Goal: Task Accomplishment & Management: Manage account settings

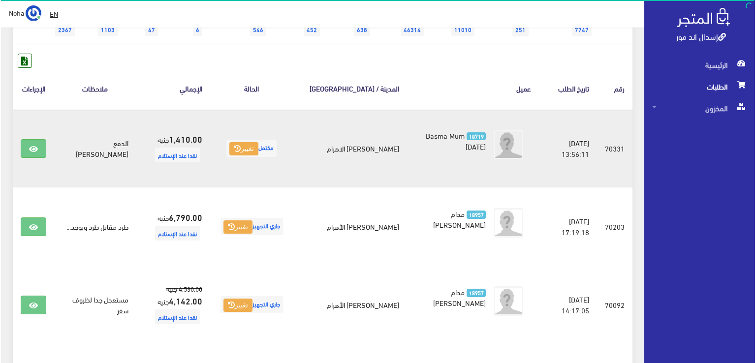
scroll to position [148, 0]
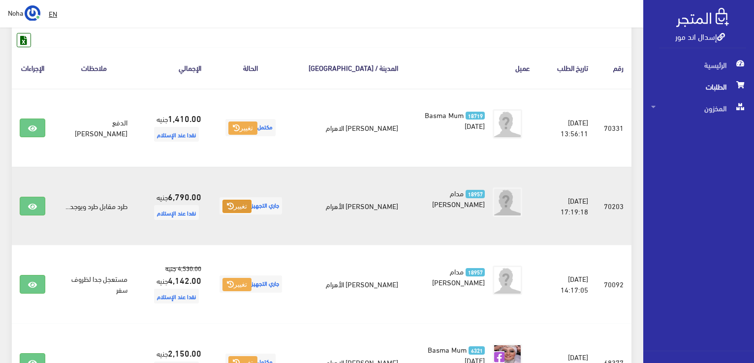
click at [229, 214] on button "تغيير" at bounding box center [236, 207] width 29 height 14
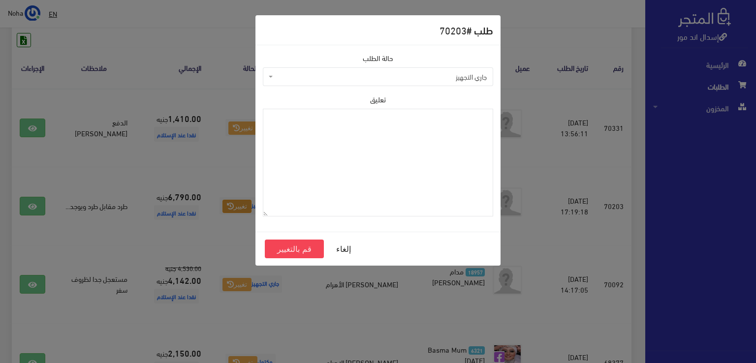
click at [189, 184] on div "طلب # 70203 حالة الطلب جاري التجهيز تم شحنها ملغي مكتمل مرفوض تم عكس الإلغاء فش…" at bounding box center [378, 181] width 756 height 363
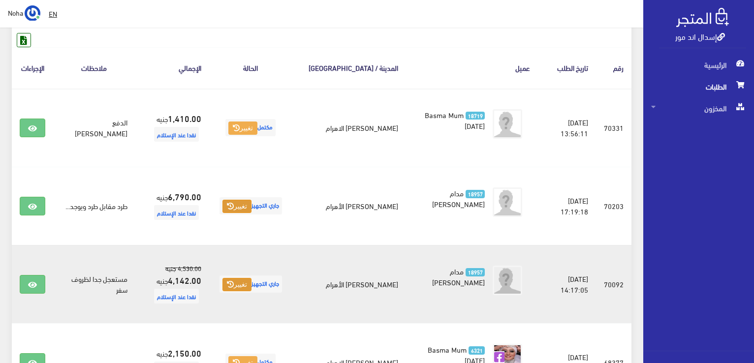
click at [245, 290] on button "تغيير" at bounding box center [236, 285] width 29 height 14
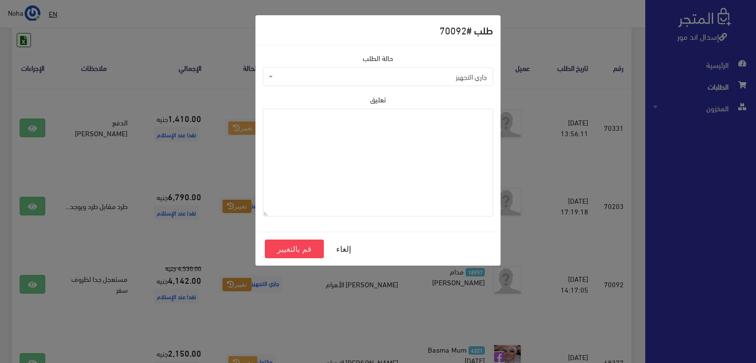
click at [327, 80] on span "جاري التجهيز" at bounding box center [381, 77] width 212 height 10
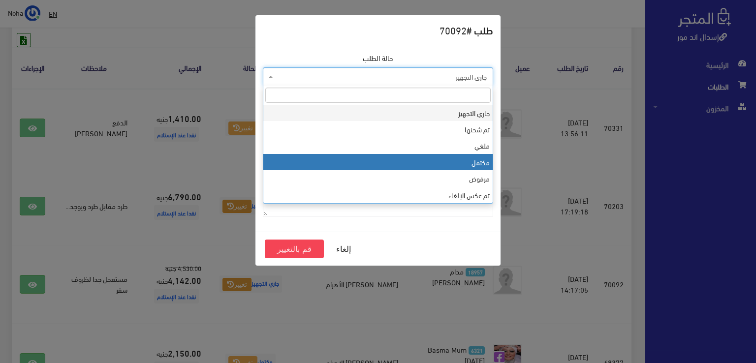
select select "4"
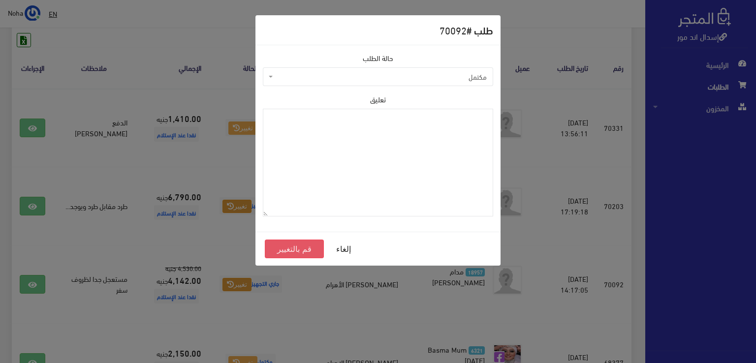
click at [305, 243] on button "قم بالتغيير" at bounding box center [294, 249] width 59 height 19
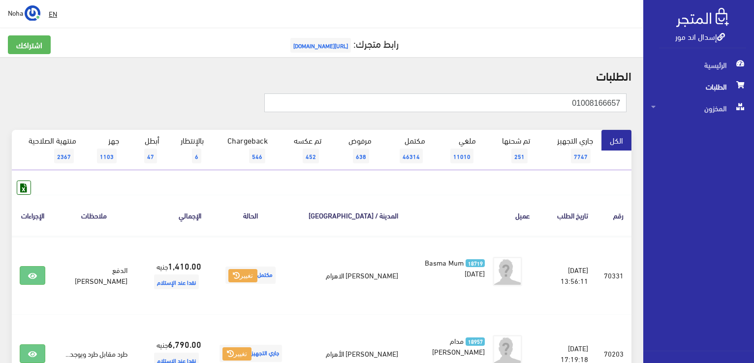
drag, startPoint x: 565, startPoint y: 103, endPoint x: 755, endPoint y: 229, distance: 228.4
click at [753, 229] on html "إسدال اند مور الرئيسية الطلبات" at bounding box center [377, 181] width 754 height 363
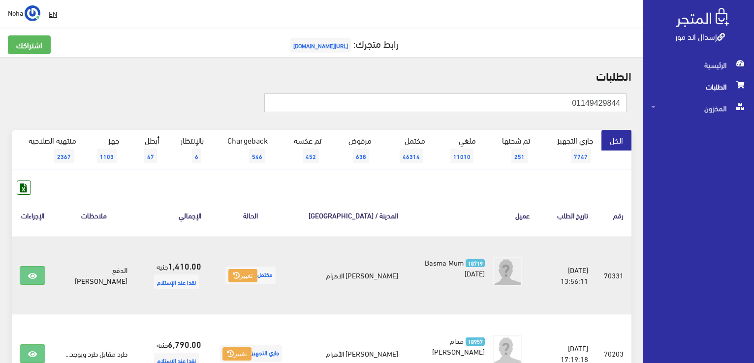
type input "01149429844"
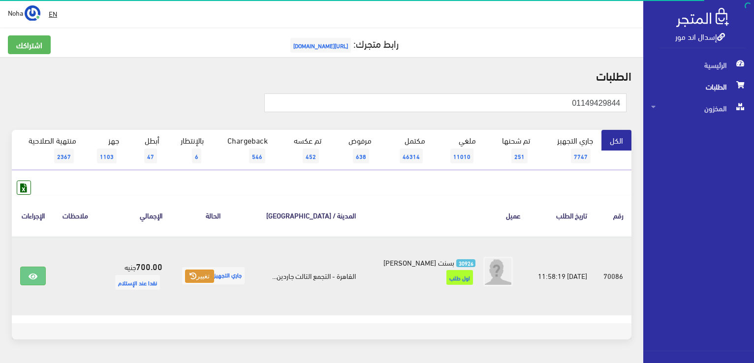
click at [197, 282] on button "تغيير" at bounding box center [199, 277] width 29 height 14
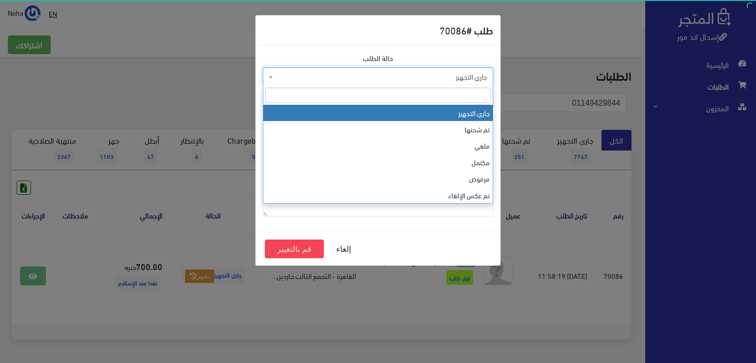
click at [330, 79] on span "جاري التجهيز" at bounding box center [381, 77] width 212 height 10
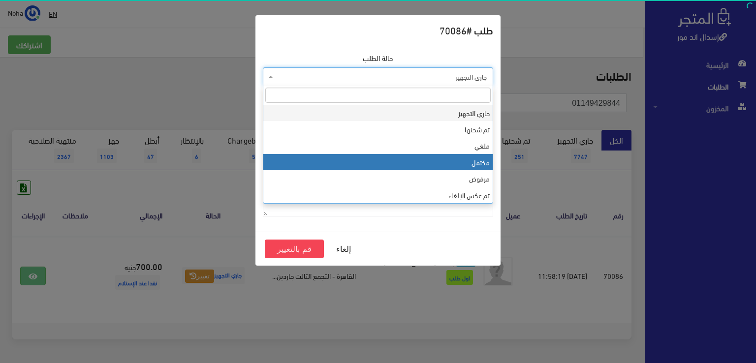
drag, startPoint x: 323, startPoint y: 155, endPoint x: 300, endPoint y: 227, distance: 76.0
select select "4"
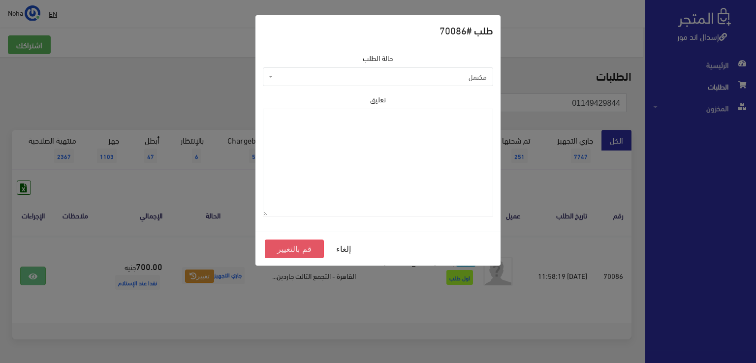
click at [291, 249] on button "قم بالتغيير" at bounding box center [294, 249] width 59 height 19
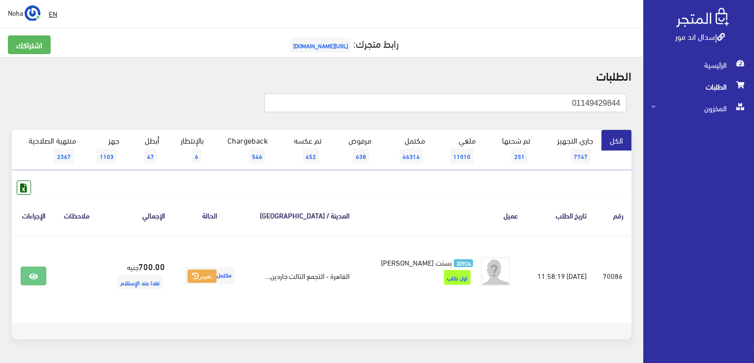
drag, startPoint x: 576, startPoint y: 108, endPoint x: 755, endPoint y: 172, distance: 190.7
click at [753, 172] on html "إسدال اند مور الرئيسية الطلبات" at bounding box center [377, 181] width 754 height 363
type input "01143888779"
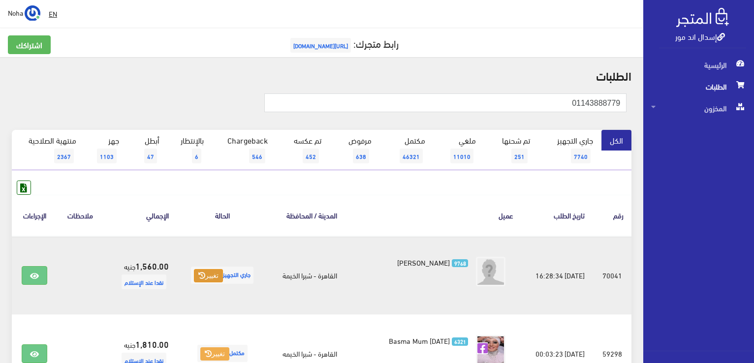
click at [210, 273] on button "تغيير" at bounding box center [208, 276] width 29 height 14
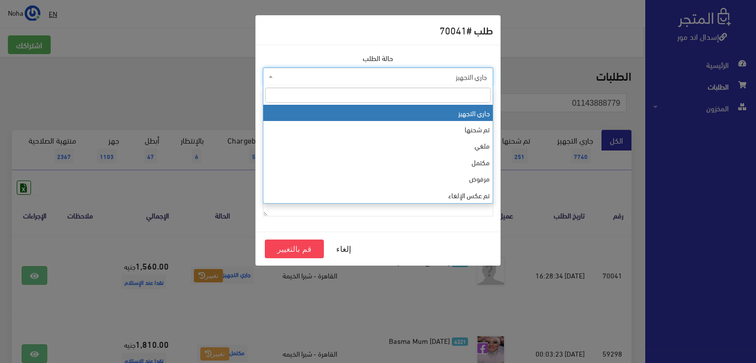
click at [357, 84] on span "جاري التجهيز" at bounding box center [378, 76] width 230 height 19
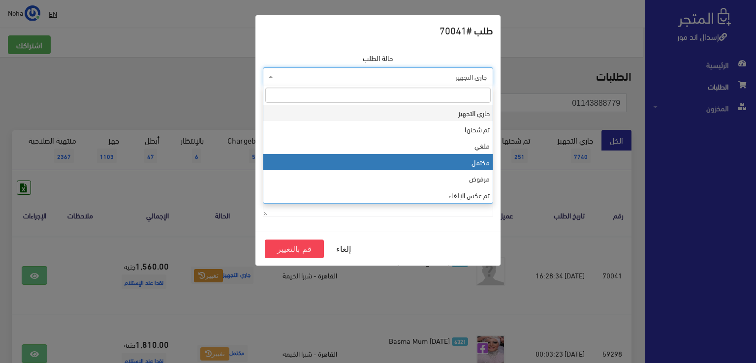
select select "4"
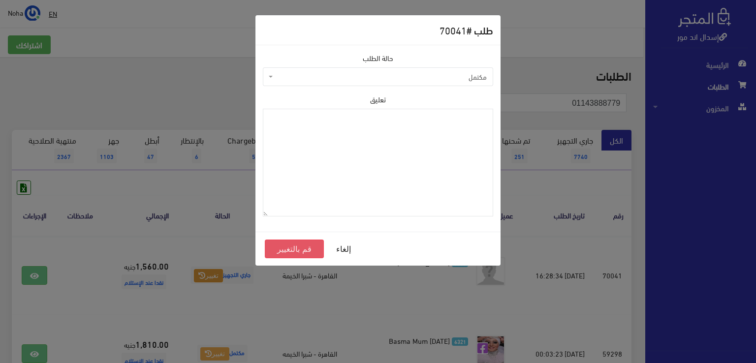
click at [287, 250] on button "قم بالتغيير" at bounding box center [294, 249] width 59 height 19
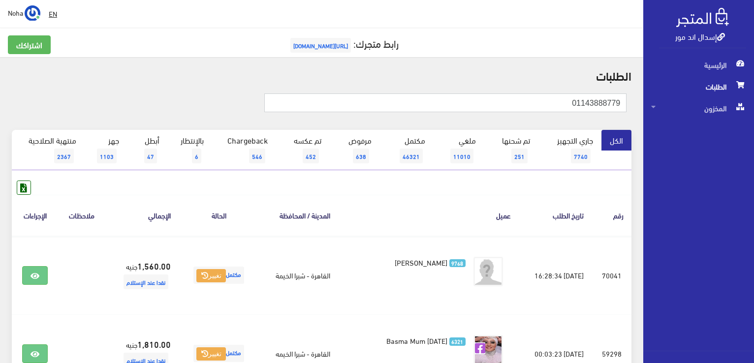
drag, startPoint x: 594, startPoint y: 101, endPoint x: 755, endPoint y: 178, distance: 178.5
click at [753, 178] on html "إسدال اند مور الرئيسية الطلبات" at bounding box center [377, 181] width 754 height 363
type input "01033310525"
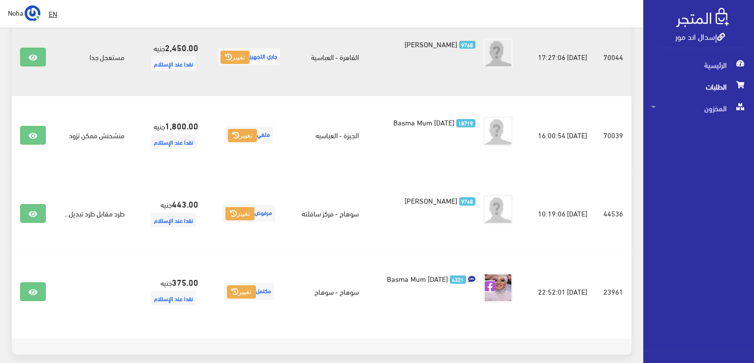
scroll to position [197, 0]
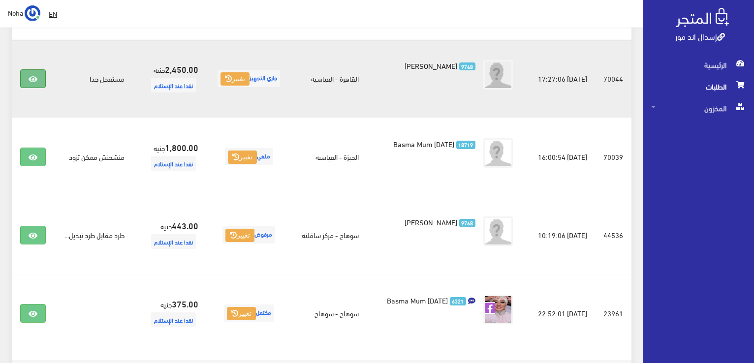
drag, startPoint x: 23, startPoint y: 75, endPoint x: 30, endPoint y: 75, distance: 6.4
click at [24, 75] on link at bounding box center [33, 78] width 26 height 19
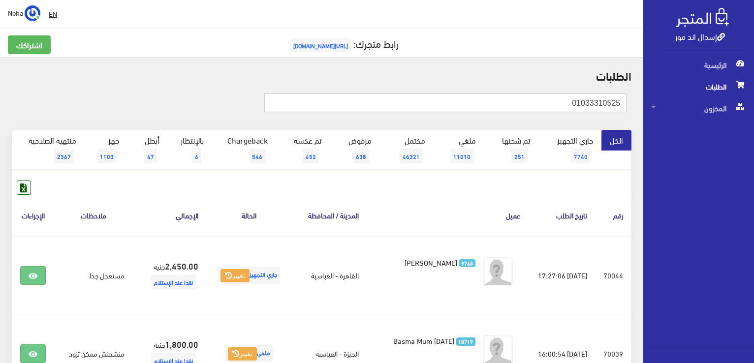
scroll to position [0, 0]
drag, startPoint x: 563, startPoint y: 103, endPoint x: 735, endPoint y: 142, distance: 176.1
click at [735, 142] on div "إسدال اند مور الرئيسية الطلبات المخزون" at bounding box center [377, 314] width 754 height 628
type input "01003100674"
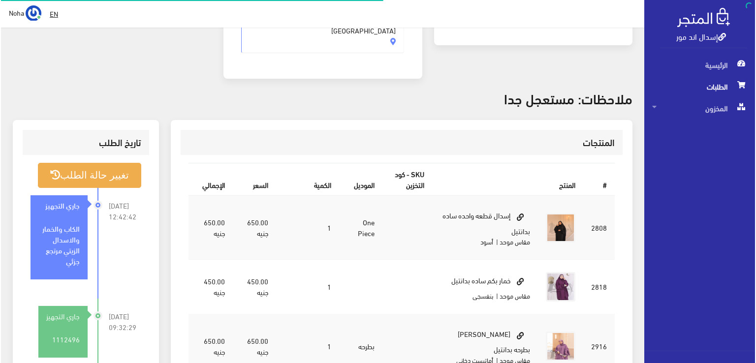
scroll to position [246, 0]
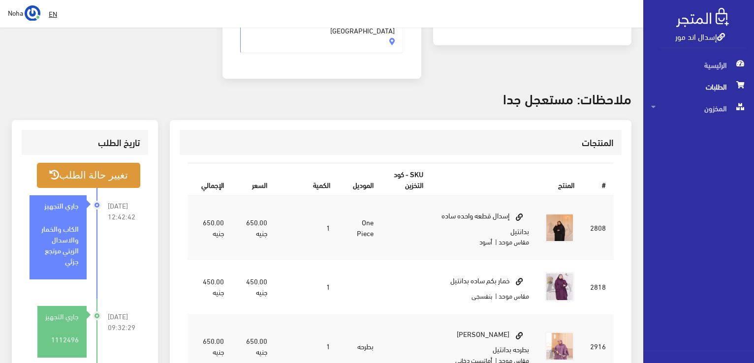
click at [119, 163] on button "تغيير حالة الطلب" at bounding box center [88, 175] width 103 height 25
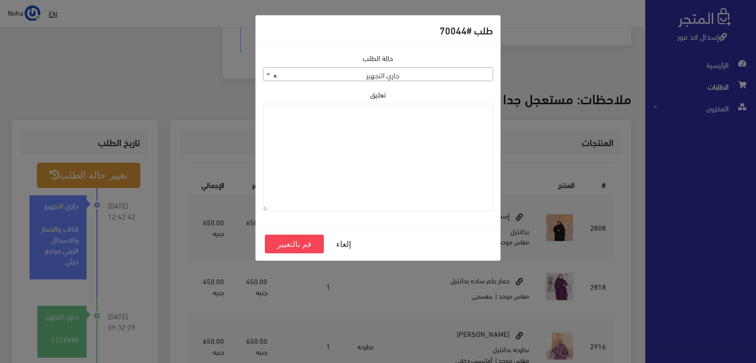
click at [341, 73] on span "× جاري التجهيز" at bounding box center [377, 75] width 229 height 14
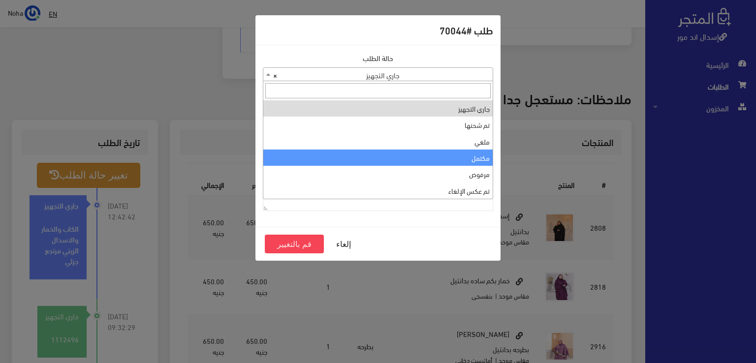
select select "4"
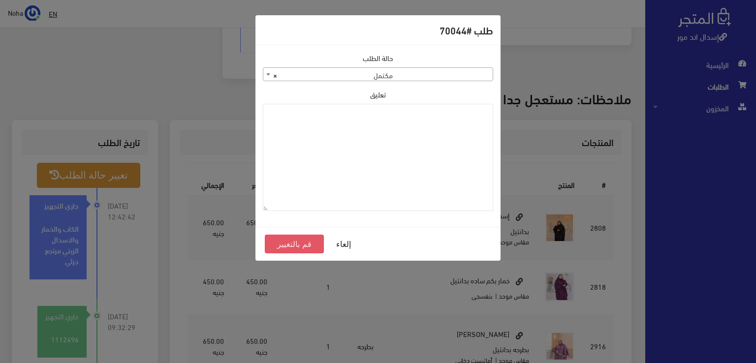
click at [295, 243] on button "قم بالتغيير" at bounding box center [294, 244] width 59 height 19
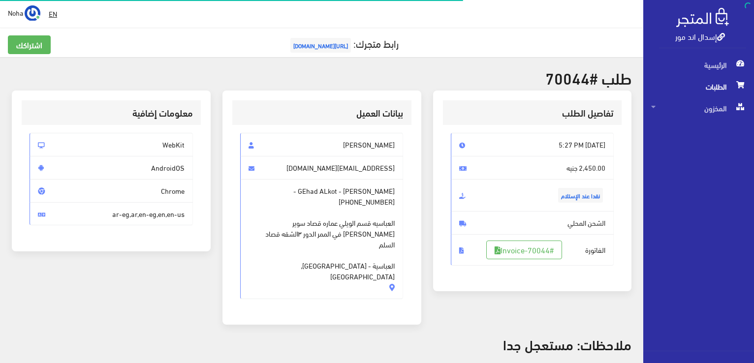
scroll to position [236, 0]
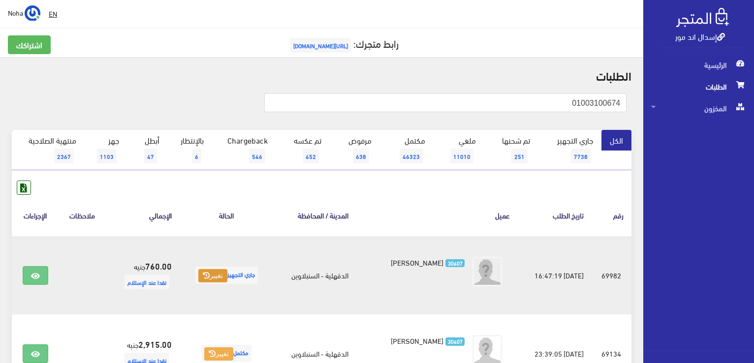
click at [213, 274] on button "تغيير" at bounding box center [212, 276] width 29 height 14
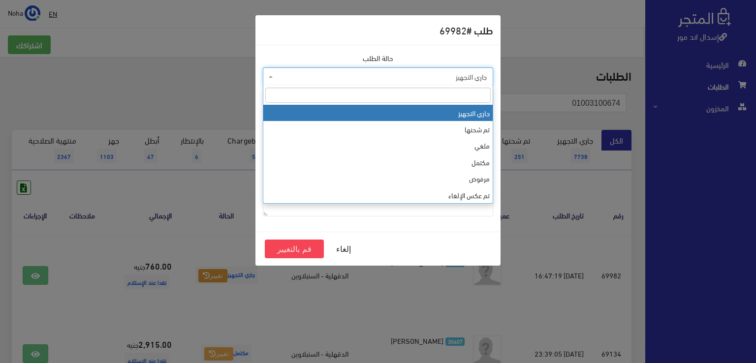
click at [307, 80] on span "جاري التجهيز" at bounding box center [381, 77] width 212 height 10
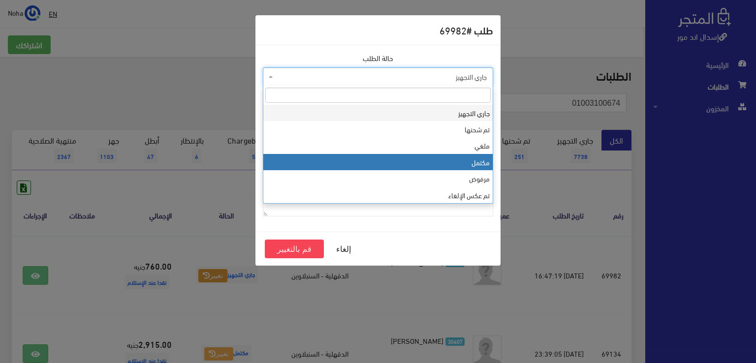
select select "4"
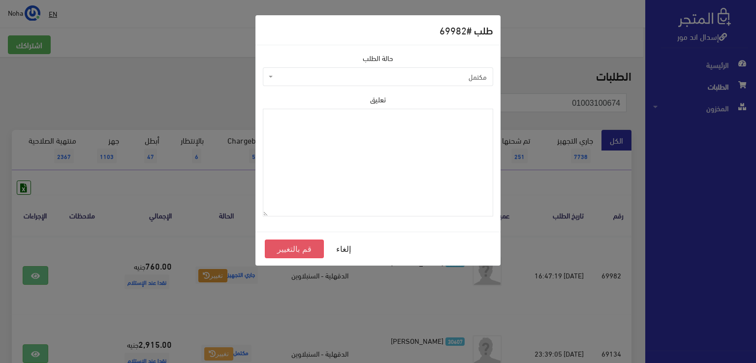
click at [295, 250] on button "قم بالتغيير" at bounding box center [294, 249] width 59 height 19
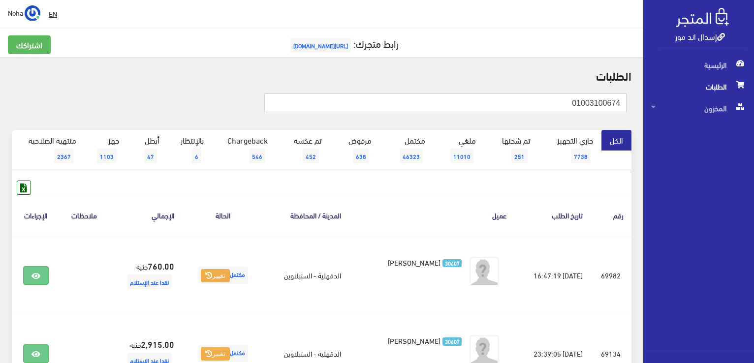
drag, startPoint x: 701, startPoint y: 121, endPoint x: 749, endPoint y: 137, distance: 50.4
click at [753, 134] on html "إسدال اند مور الرئيسية الطلبات" at bounding box center [377, 181] width 754 height 363
type input "0000844962"
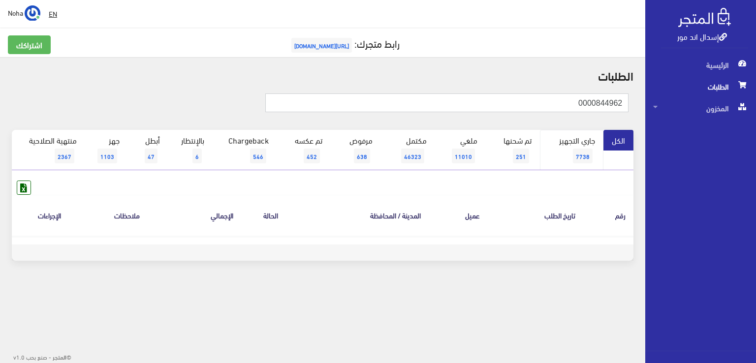
drag, startPoint x: 755, startPoint y: 166, endPoint x: 564, endPoint y: 154, distance: 191.3
click at [755, 181] on div "إسدال اند مور الرئيسية الطلبات المخزون" at bounding box center [378, 158] width 756 height 316
type input "01000844962"
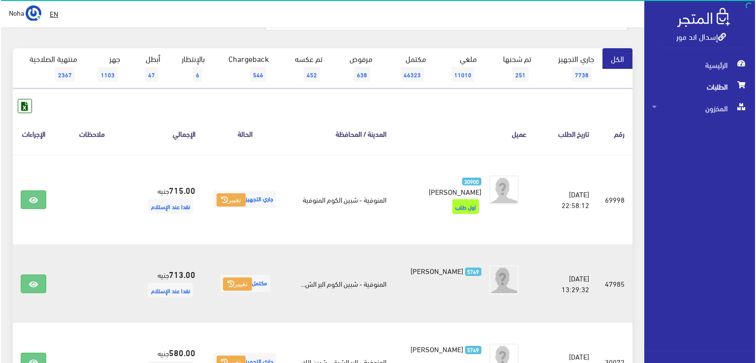
scroll to position [98, 0]
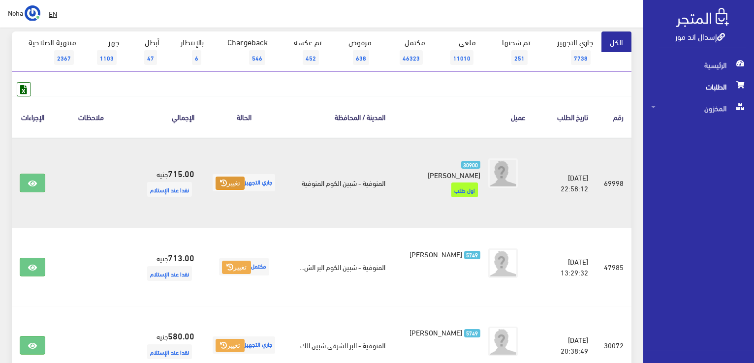
click at [227, 188] on button "تغيير" at bounding box center [230, 184] width 29 height 14
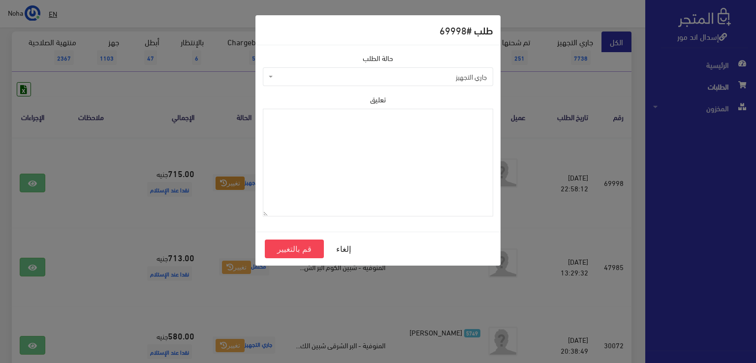
click at [344, 73] on span "جاري التجهيز" at bounding box center [381, 77] width 212 height 10
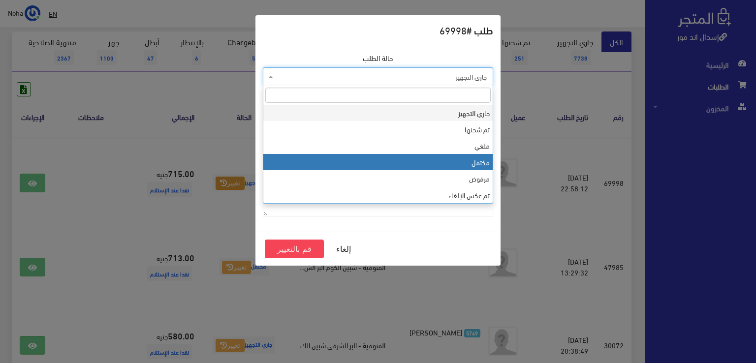
select select "4"
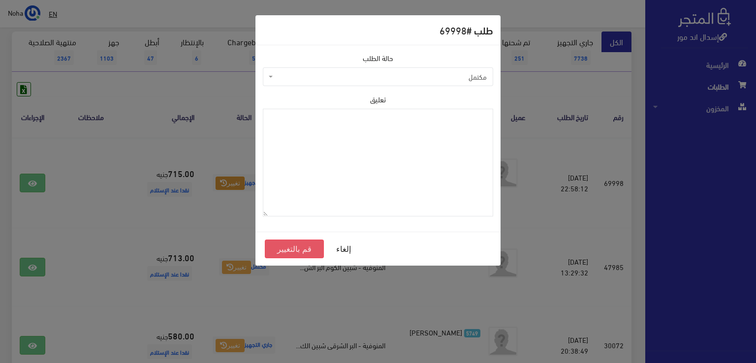
click at [287, 248] on button "قم بالتغيير" at bounding box center [294, 249] width 59 height 19
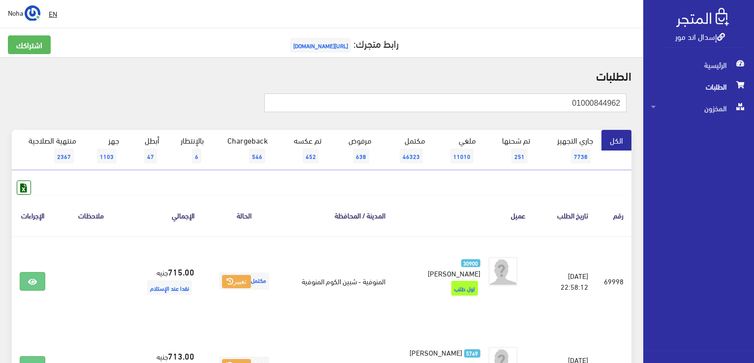
drag, startPoint x: 544, startPoint y: 103, endPoint x: 755, endPoint y: 129, distance: 213.2
click at [753, 129] on html "إسدال اند مور الرئيسية الطلبات" at bounding box center [377, 181] width 754 height 363
type input "01116953774"
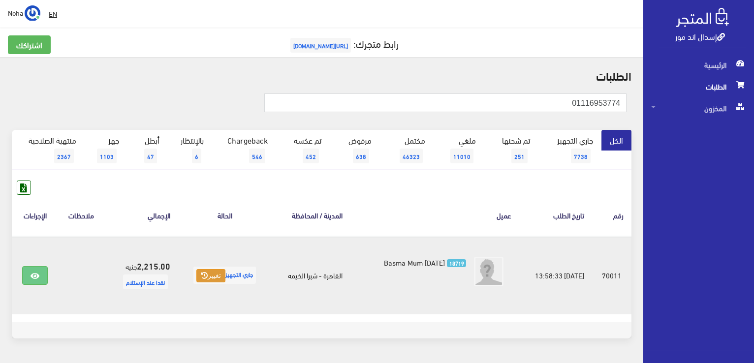
click at [201, 274] on icon at bounding box center [204, 275] width 7 height 7
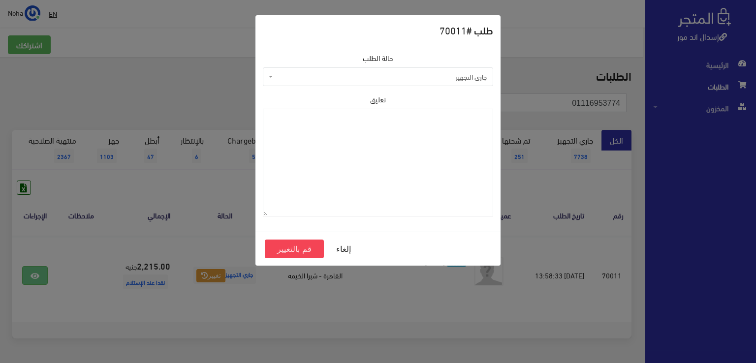
click at [350, 79] on span "جاري التجهيز" at bounding box center [381, 77] width 212 height 10
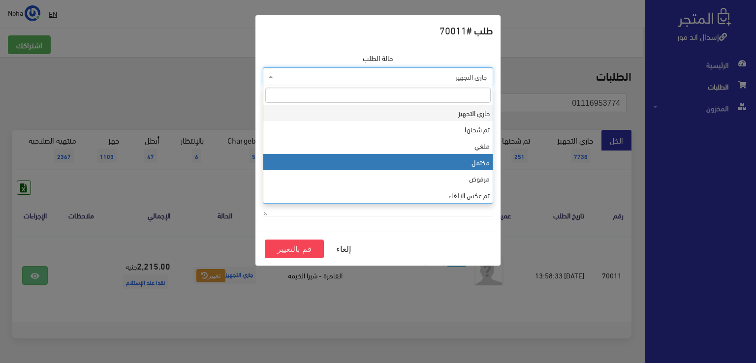
select select "4"
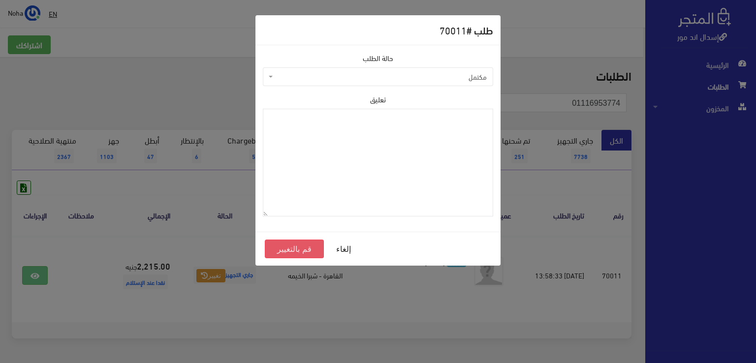
click at [293, 248] on button "قم بالتغيير" at bounding box center [294, 249] width 59 height 19
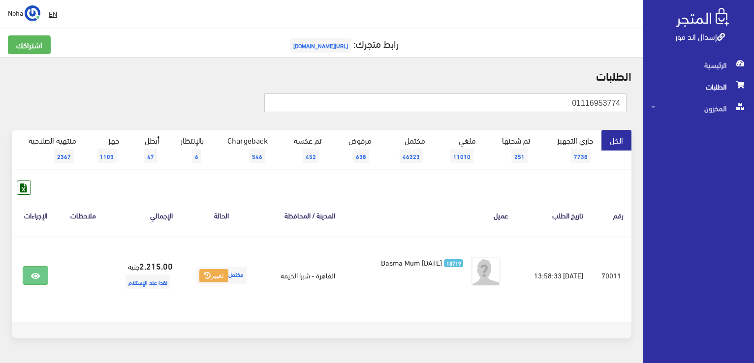
drag, startPoint x: 565, startPoint y: 105, endPoint x: 755, endPoint y: 140, distance: 193.6
click at [753, 140] on html "إسدال اند مور الرئيسية الطلبات" at bounding box center [377, 181] width 754 height 363
type input "01001195908"
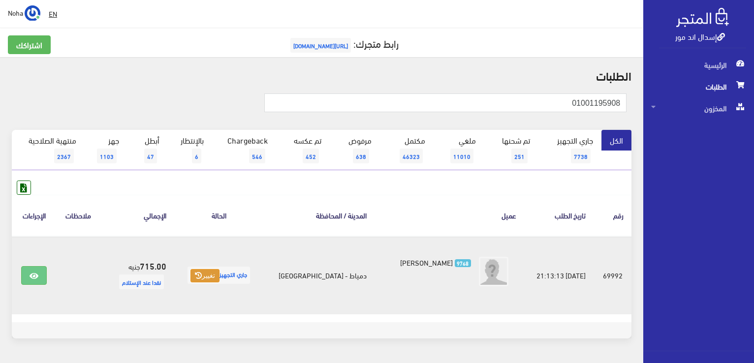
click at [202, 275] on icon at bounding box center [198, 275] width 7 height 7
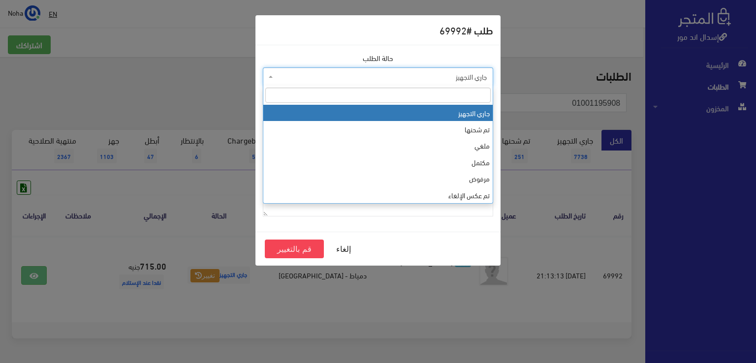
click at [352, 75] on span "جاري التجهيز" at bounding box center [381, 77] width 212 height 10
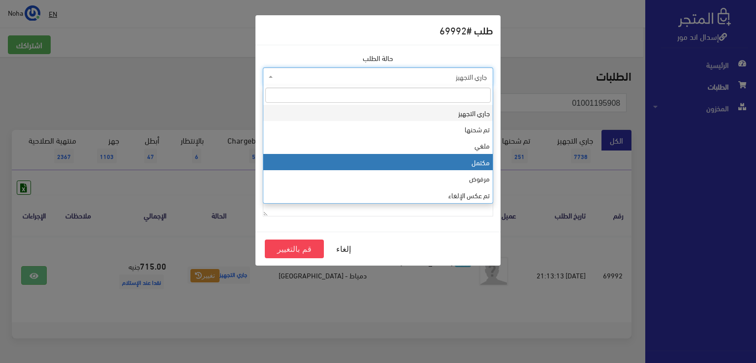
select select "4"
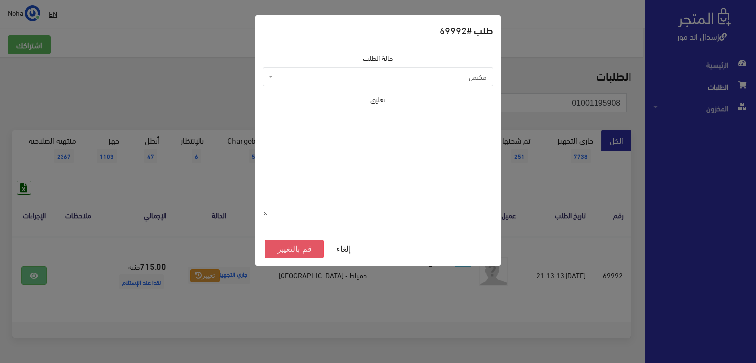
click at [289, 246] on button "قم بالتغيير" at bounding box center [294, 249] width 59 height 19
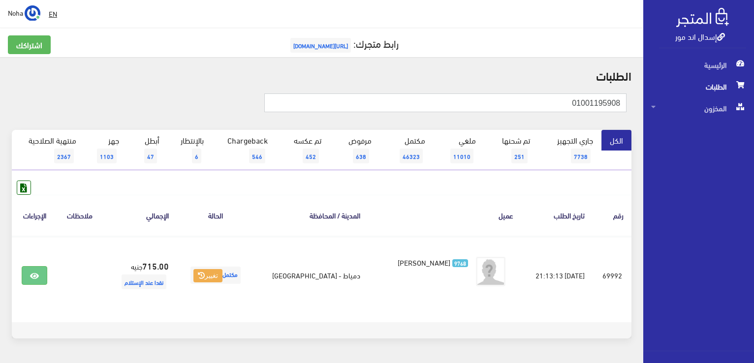
drag, startPoint x: 567, startPoint y: 104, endPoint x: 755, endPoint y: 144, distance: 192.8
click at [753, 144] on html "إسدال اند مور الرئيسية الطلبات" at bounding box center [377, 181] width 754 height 363
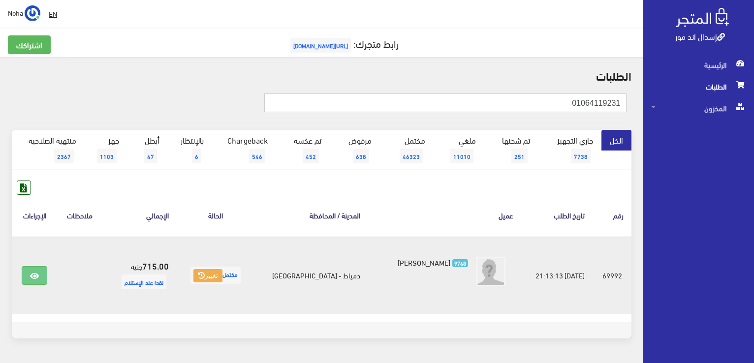
type input "01064119231"
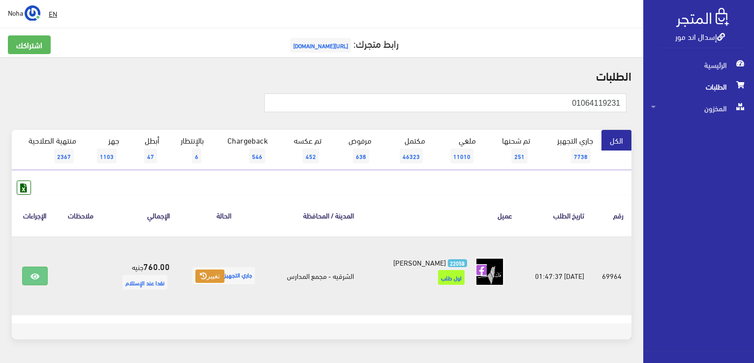
click at [203, 277] on icon at bounding box center [203, 276] width 7 height 7
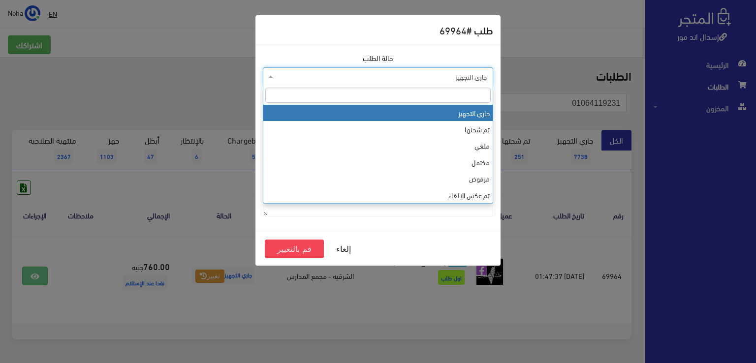
click at [366, 77] on span "جاري التجهيز" at bounding box center [381, 77] width 212 height 10
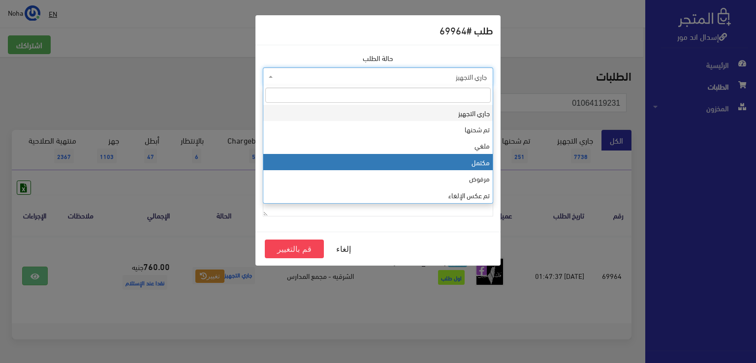
select select "4"
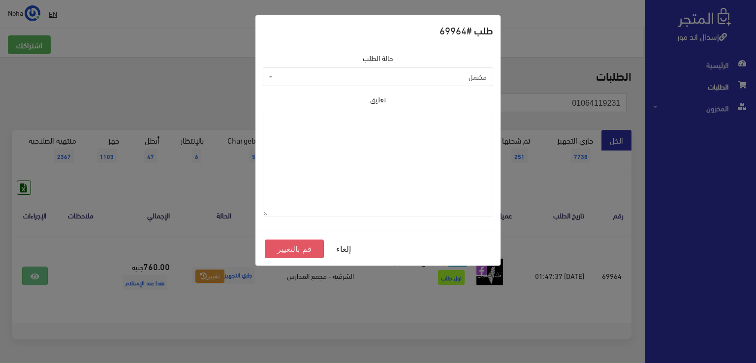
click at [295, 248] on button "قم بالتغيير" at bounding box center [294, 249] width 59 height 19
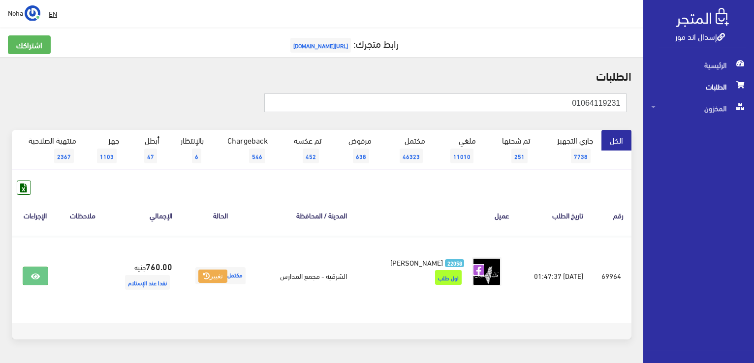
drag, startPoint x: 538, startPoint y: 101, endPoint x: 632, endPoint y: 157, distance: 110.1
click at [632, 157] on div "الطلبات 01064119231 الكل 7738 6" at bounding box center [321, 210] width 643 height 306
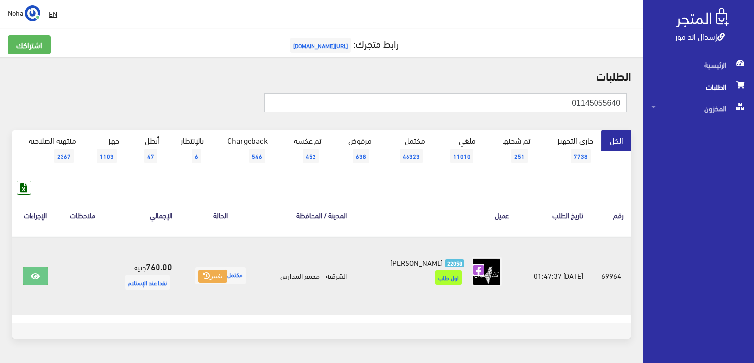
type input "01145055640"
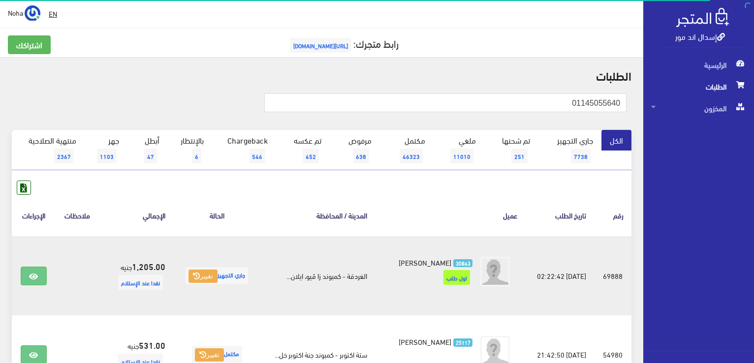
click at [202, 267] on span "جاري التجهيز تغيير" at bounding box center [217, 275] width 63 height 17
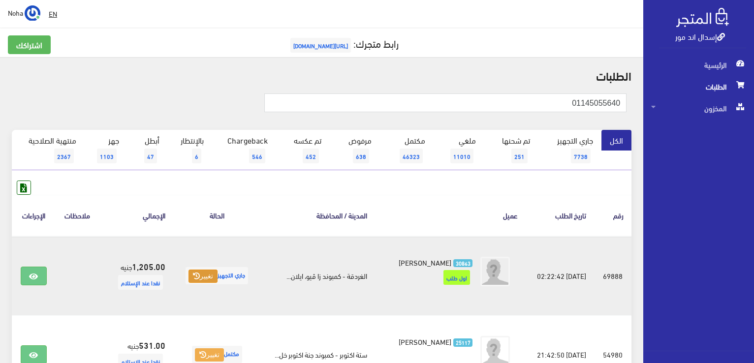
click at [194, 273] on icon at bounding box center [196, 276] width 7 height 7
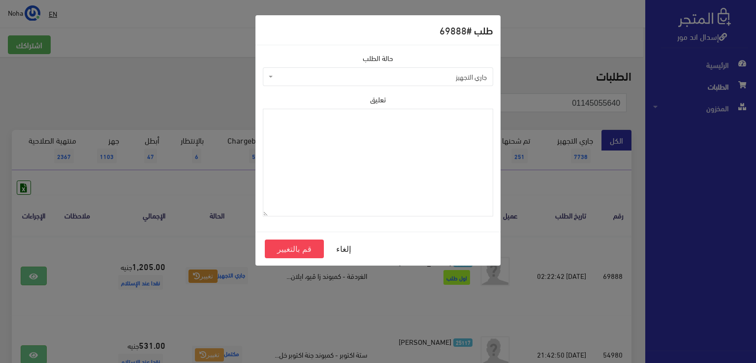
click at [311, 81] on span "جاري التجهيز" at bounding box center [378, 76] width 230 height 19
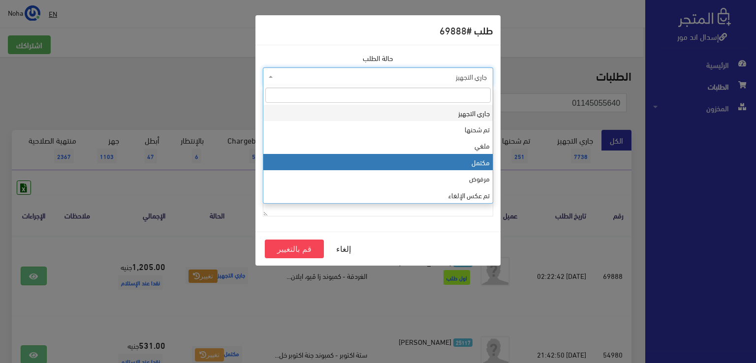
select select "4"
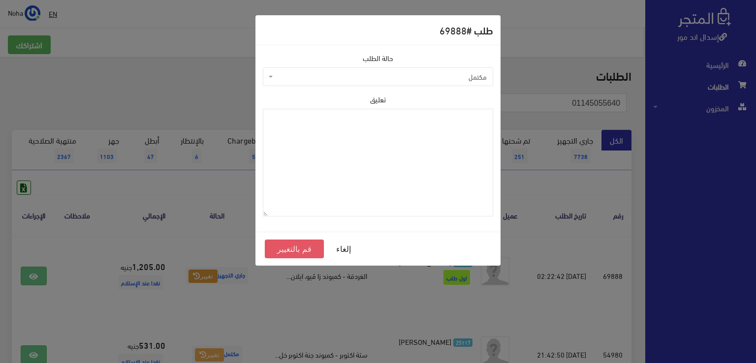
click at [300, 245] on button "قم بالتغيير" at bounding box center [294, 249] width 59 height 19
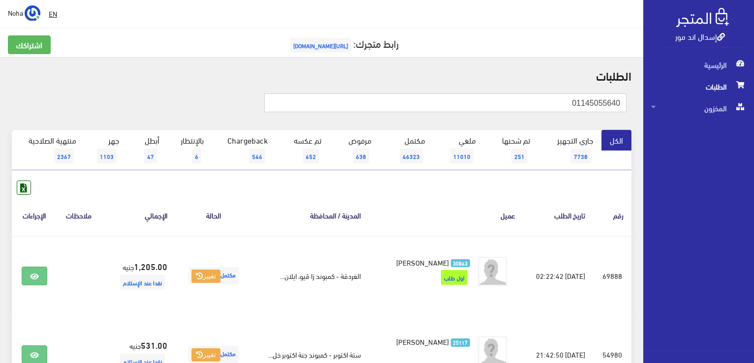
drag, startPoint x: 755, startPoint y: 168, endPoint x: 755, endPoint y: 193, distance: 25.1
click at [753, 193] on html "إسدال اند مور الرئيسية الطلبات" at bounding box center [377, 181] width 754 height 363
type input "01067824526"
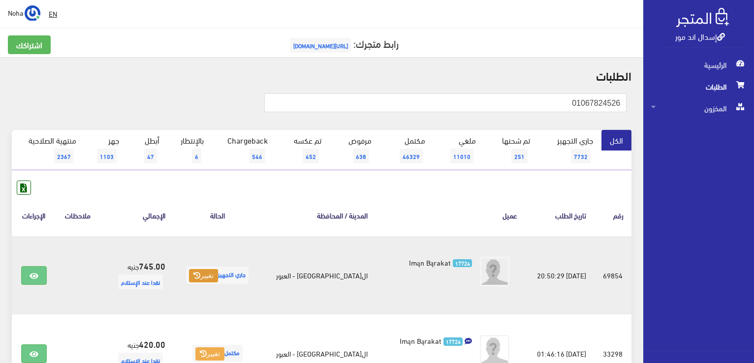
click at [217, 270] on button "تغيير" at bounding box center [203, 276] width 29 height 14
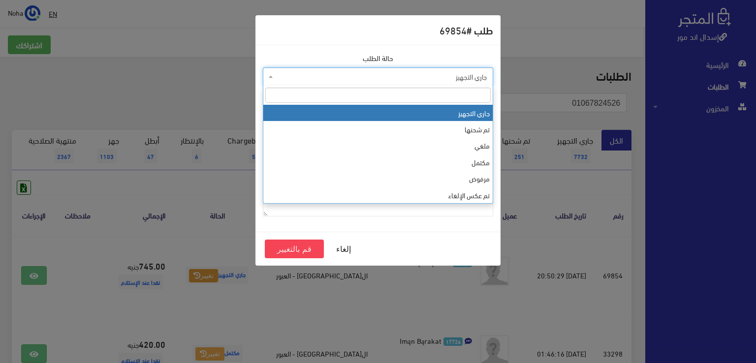
click at [418, 72] on span "جاري التجهيز" at bounding box center [381, 77] width 212 height 10
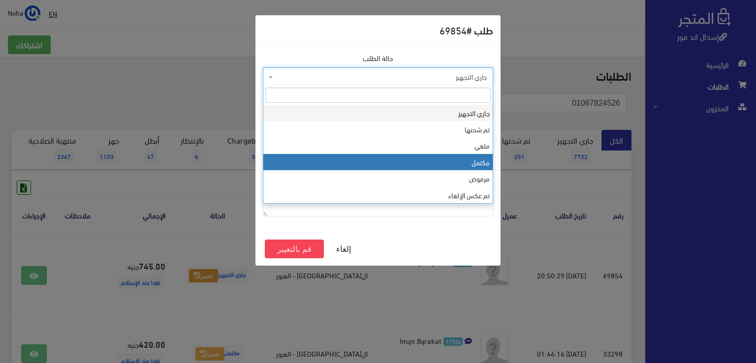
select select "4"
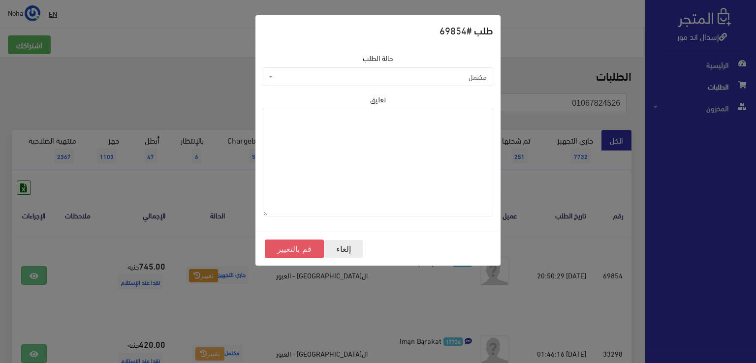
drag, startPoint x: 299, startPoint y: 249, endPoint x: 334, endPoint y: 250, distance: 34.5
click at [312, 250] on button "قم بالتغيير" at bounding box center [294, 249] width 59 height 19
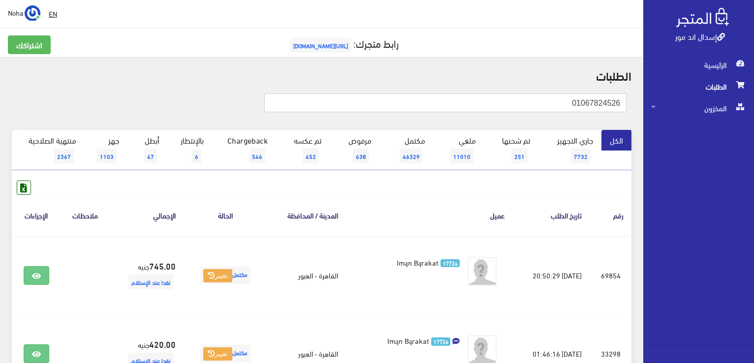
drag, startPoint x: 552, startPoint y: 106, endPoint x: 737, endPoint y: 205, distance: 210.1
click at [737, 205] on div "إسدال اند مور الرئيسية الطلبات المخزون" at bounding box center [377, 236] width 754 height 472
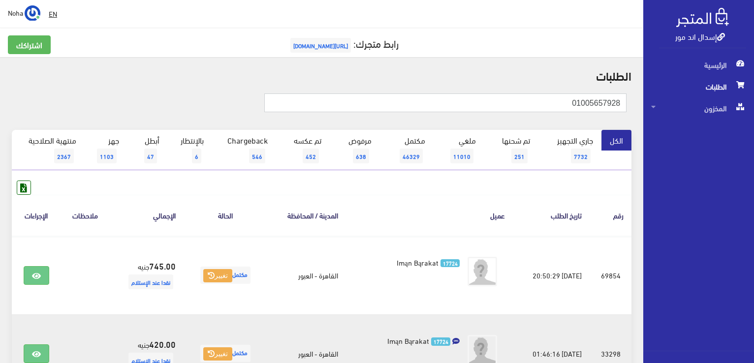
type input "01005657928"
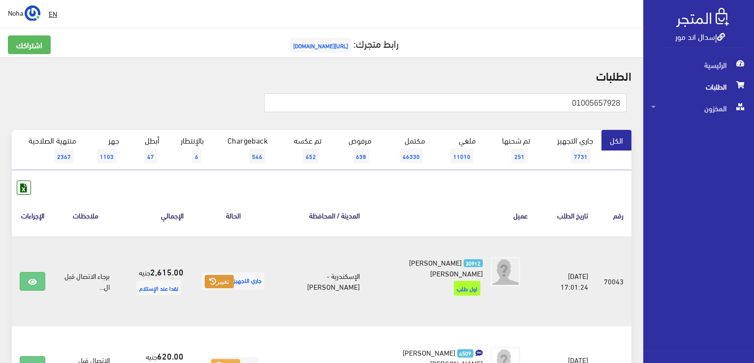
click at [234, 285] on button "تغيير" at bounding box center [219, 282] width 29 height 14
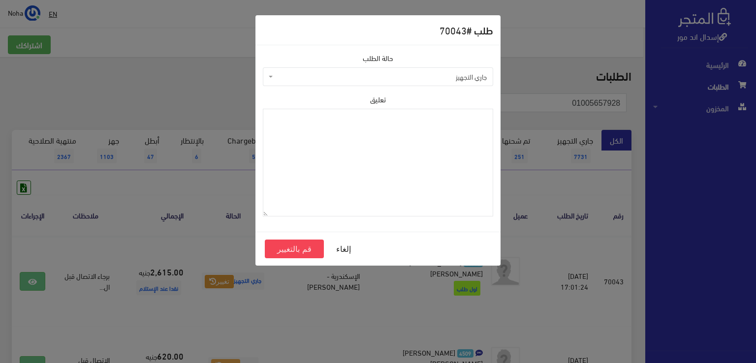
click at [378, 77] on span "جاري التجهيز" at bounding box center [381, 77] width 212 height 10
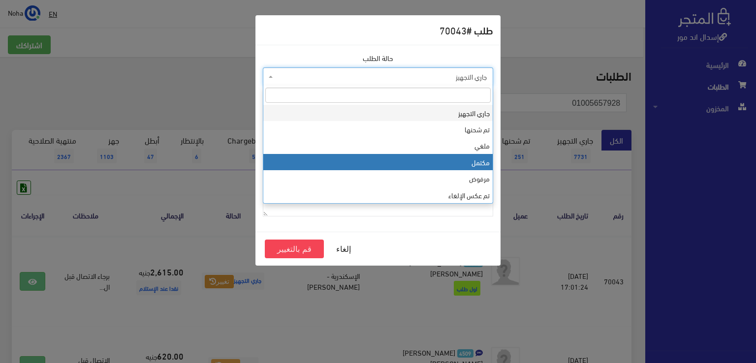
select select "4"
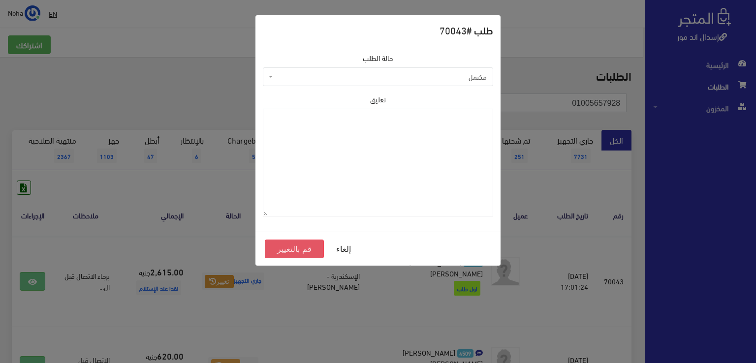
click at [288, 248] on button "قم بالتغيير" at bounding box center [294, 249] width 59 height 19
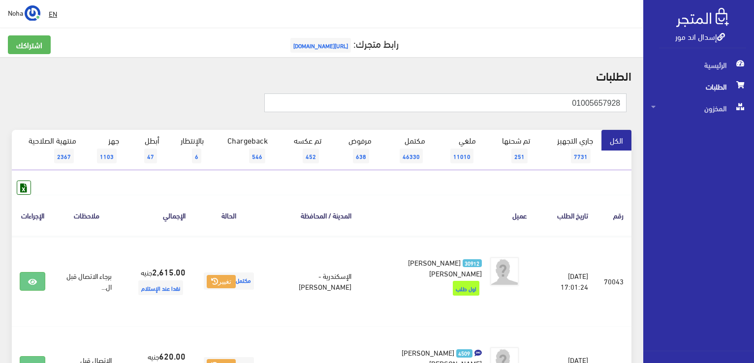
drag, startPoint x: 536, startPoint y: 103, endPoint x: 755, endPoint y: 159, distance: 226.1
click at [753, 159] on html "إسدال اند مور الرئيسية الطلبات" at bounding box center [377, 181] width 754 height 363
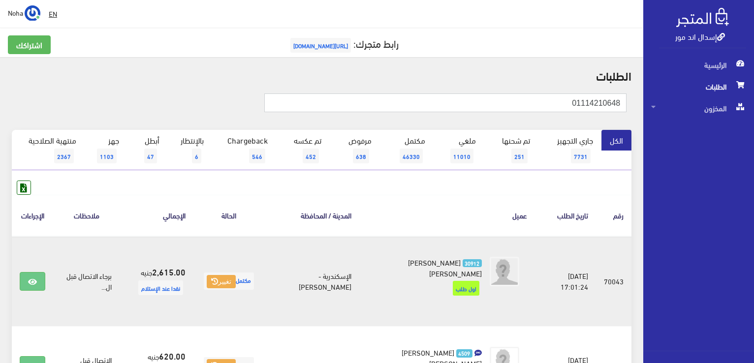
type input "01114210648"
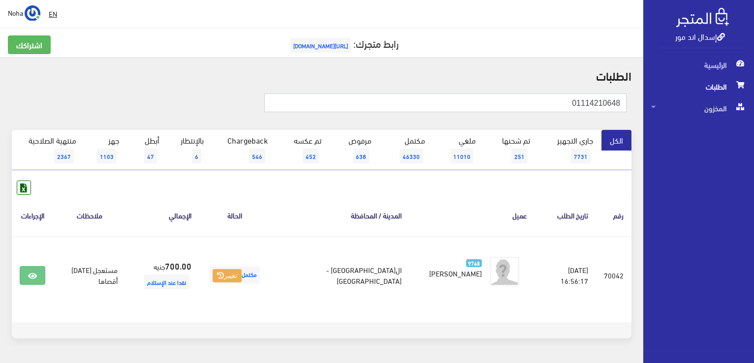
drag, startPoint x: 557, startPoint y: 100, endPoint x: 755, endPoint y: 157, distance: 206.5
click at [753, 157] on html "إسدال اند مور الرئيسية الطلبات" at bounding box center [377, 181] width 754 height 363
type input "01120007752"
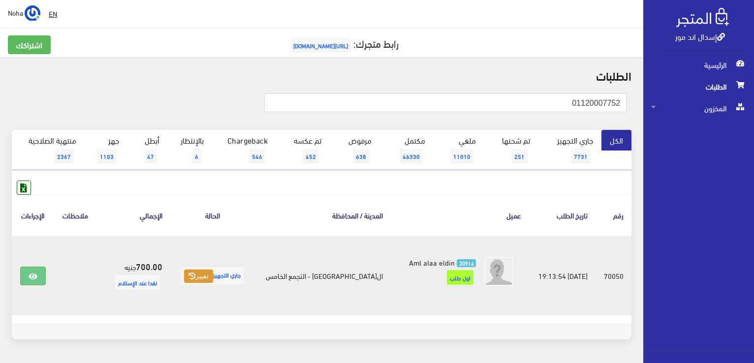
click at [213, 273] on button "تغيير" at bounding box center [198, 277] width 29 height 14
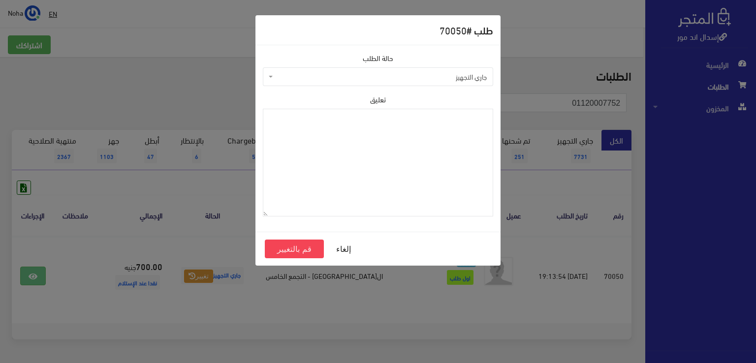
click at [318, 82] on span "جاري التجهيز" at bounding box center [378, 76] width 230 height 19
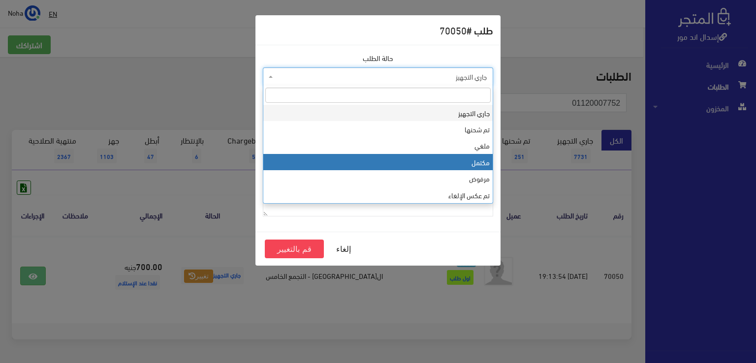
select select "4"
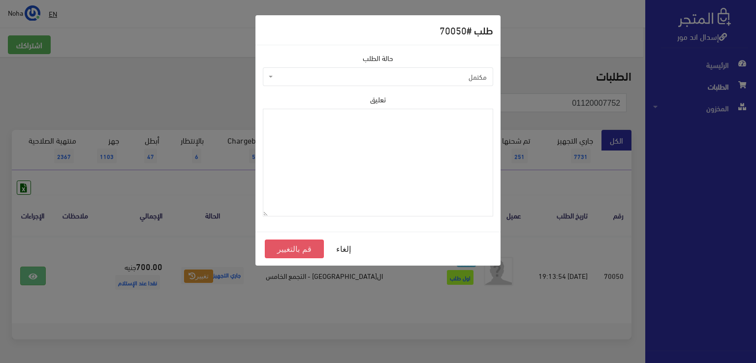
click at [297, 249] on button "قم بالتغيير" at bounding box center [294, 249] width 59 height 19
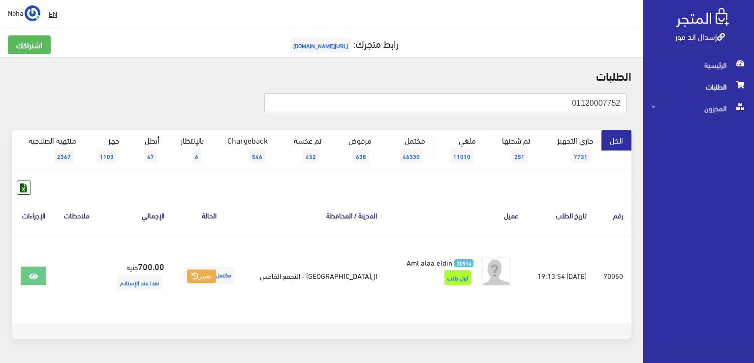
drag, startPoint x: 659, startPoint y: 109, endPoint x: 458, endPoint y: 132, distance: 202.1
click at [752, 127] on div "إسدال اند مور الرئيسية الطلبات المخزون" at bounding box center [377, 197] width 754 height 395
type input "01200400570"
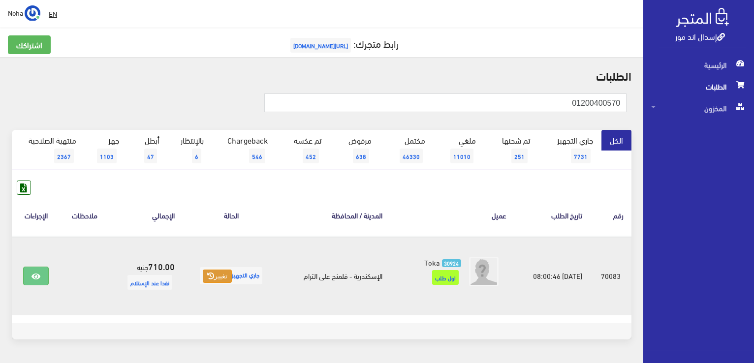
click at [210, 276] on button "تغيير" at bounding box center [217, 277] width 29 height 14
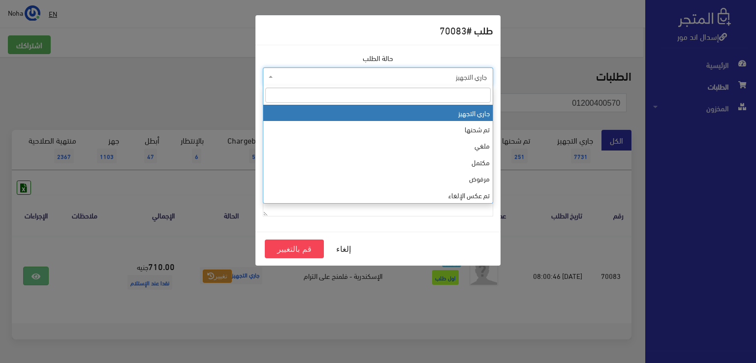
click at [342, 81] on span "جاري التجهيز" at bounding box center [381, 77] width 212 height 10
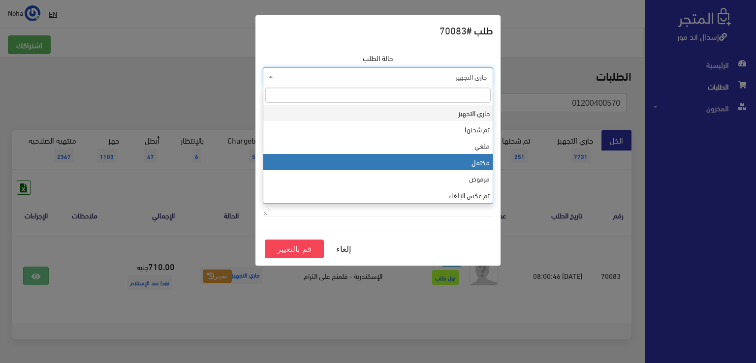
select select "4"
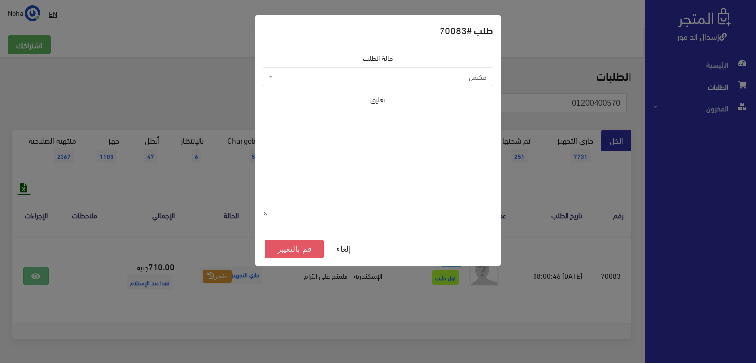
click at [311, 248] on button "قم بالتغيير" at bounding box center [294, 249] width 59 height 19
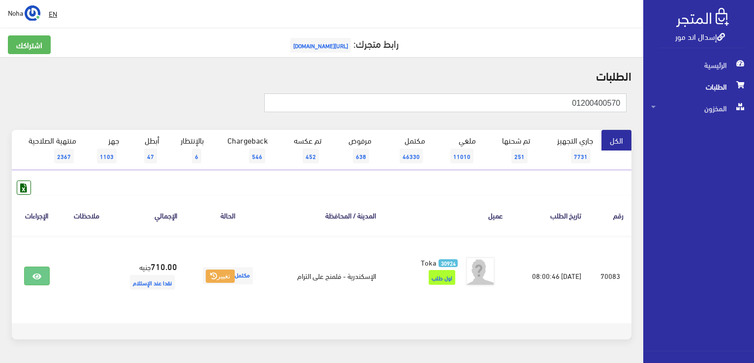
drag, startPoint x: 622, startPoint y: 106, endPoint x: 755, endPoint y: 130, distance: 135.5
click at [753, 130] on html "إسدال اند مور الرئيسية الطلبات" at bounding box center [377, 181] width 754 height 363
type input "01200400570"
drag, startPoint x: 571, startPoint y: 100, endPoint x: 753, endPoint y: 143, distance: 187.1
click at [753, 143] on div "إسدال اند مور الرئيسية الطلبات المخزون" at bounding box center [377, 197] width 754 height 395
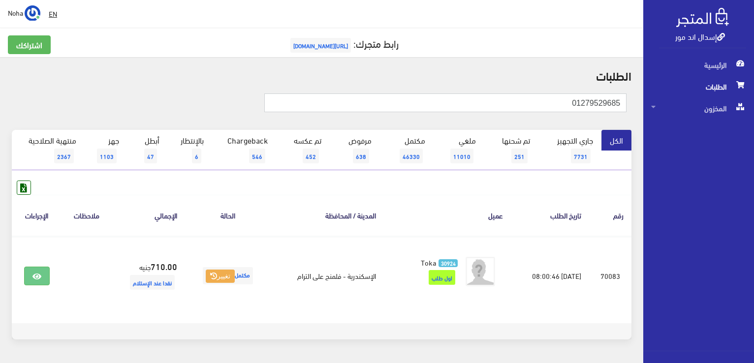
type input "01279529685"
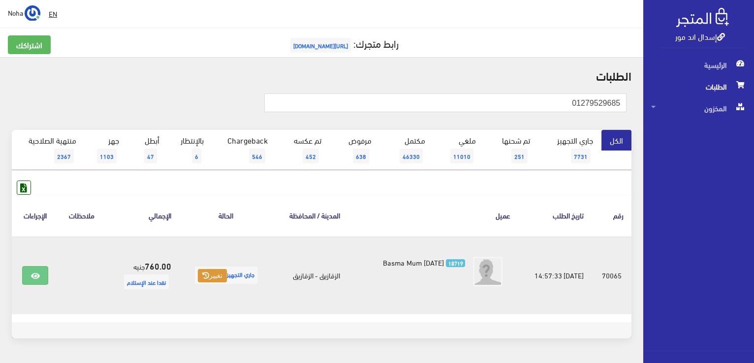
click at [216, 271] on button "تغيير" at bounding box center [212, 276] width 29 height 14
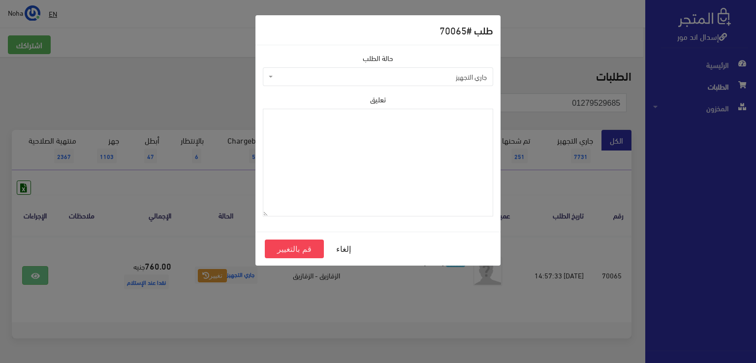
drag, startPoint x: 356, startPoint y: 70, endPoint x: 349, endPoint y: 80, distance: 12.0
click at [356, 71] on span "جاري التجهيز" at bounding box center [378, 76] width 230 height 19
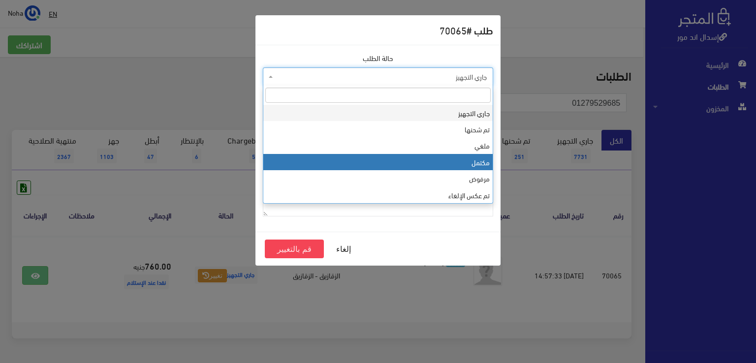
select select "4"
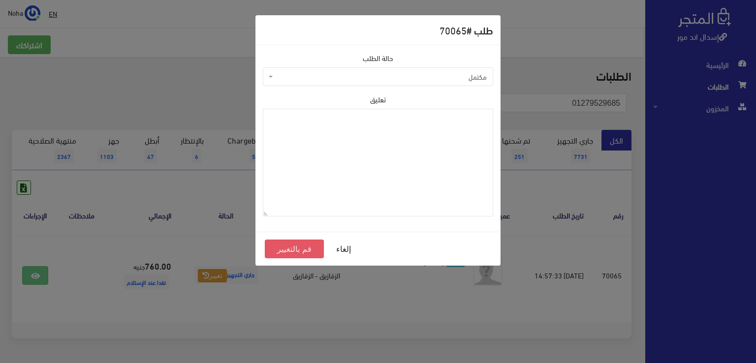
click at [285, 248] on button "قم بالتغيير" at bounding box center [294, 249] width 59 height 19
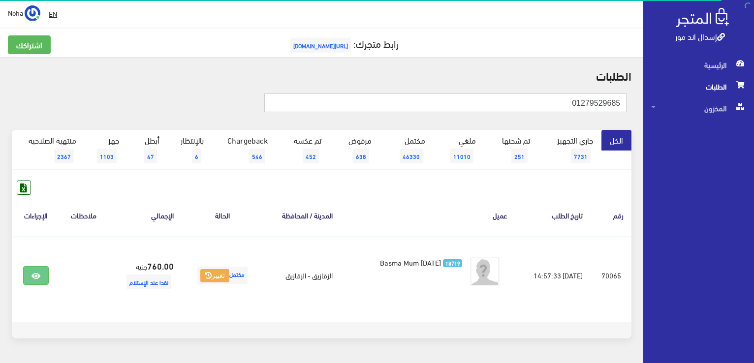
drag, startPoint x: 530, startPoint y: 103, endPoint x: 752, endPoint y: 211, distance: 247.2
click at [753, 219] on html "إسدال اند مور الرئيسية الطلبات" at bounding box center [377, 181] width 754 height 363
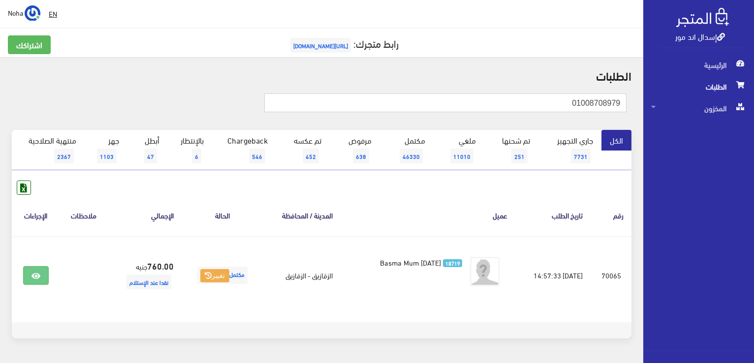
type input "01008708979"
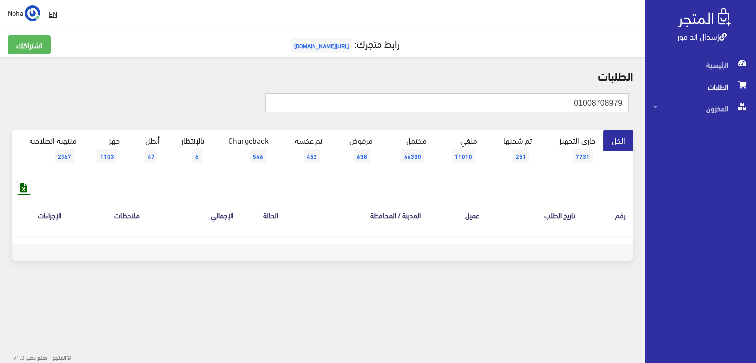
drag, startPoint x: 569, startPoint y: 103, endPoint x: 755, endPoint y: 237, distance: 229.6
click at [755, 237] on div "إسدال اند مور الرئيسية الطلبات المخزون" at bounding box center [378, 158] width 756 height 316
type input "01008708979"
drag, startPoint x: 560, startPoint y: 97, endPoint x: 755, endPoint y: 280, distance: 267.4
click at [755, 280] on div "إسدال اند مور الرئيسية الطلبات المخزون" at bounding box center [378, 158] width 756 height 316
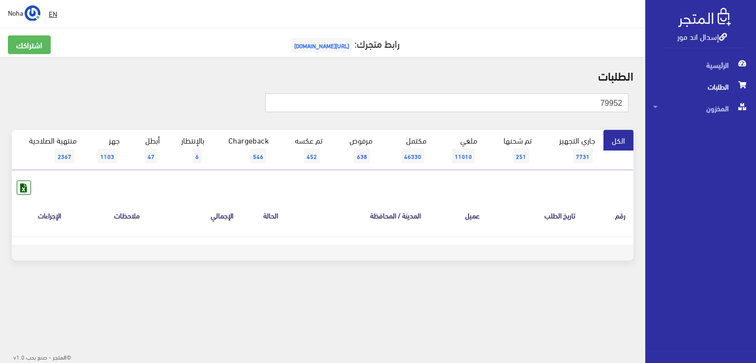
type input "79952"
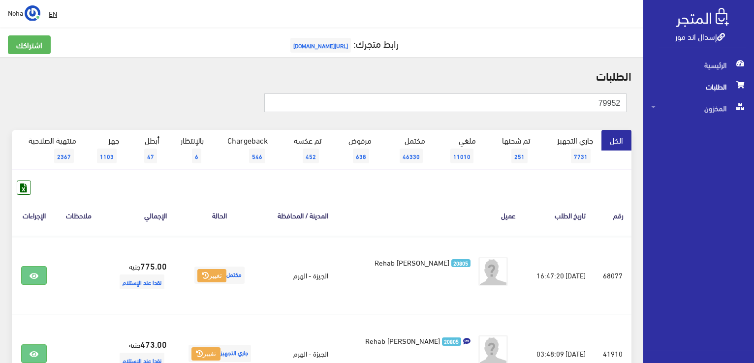
drag, startPoint x: 588, startPoint y: 107, endPoint x: 755, endPoint y: 125, distance: 168.7
click at [753, 125] on html "إسدال اند مور الرئيسية الطلبات" at bounding box center [377, 181] width 754 height 363
type input "70052"
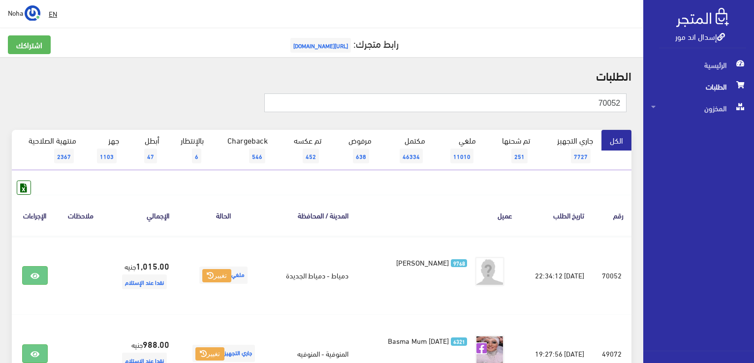
drag, startPoint x: 595, startPoint y: 105, endPoint x: 755, endPoint y: 129, distance: 162.2
click at [753, 129] on html "إسدال اند مور الرئيسية الطلبات" at bounding box center [377, 181] width 754 height 363
type input "[PERSON_NAME]"
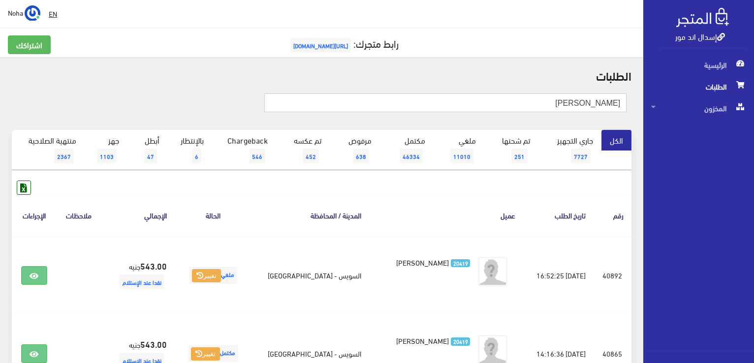
drag, startPoint x: 567, startPoint y: 100, endPoint x: 755, endPoint y: 133, distance: 190.8
click at [753, 133] on html "إسدال اند مور الرئيسية الطلبات" at bounding box center [377, 181] width 754 height 363
type input "70152"
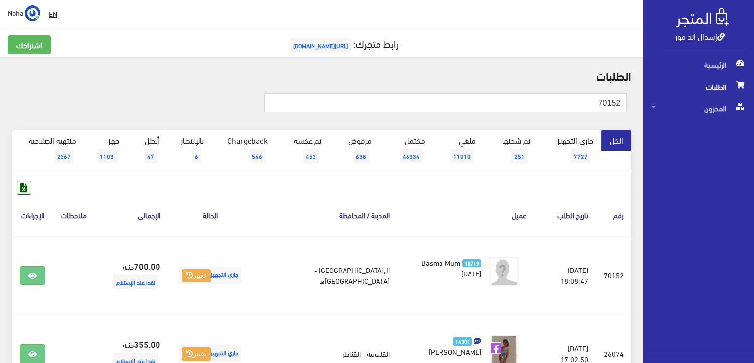
scroll to position [49, 0]
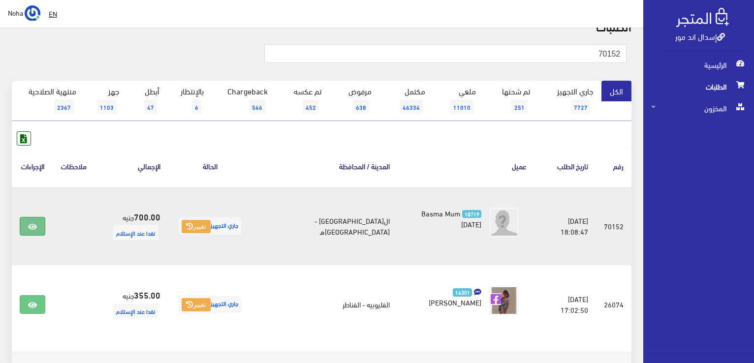
click at [29, 223] on link at bounding box center [33, 226] width 26 height 19
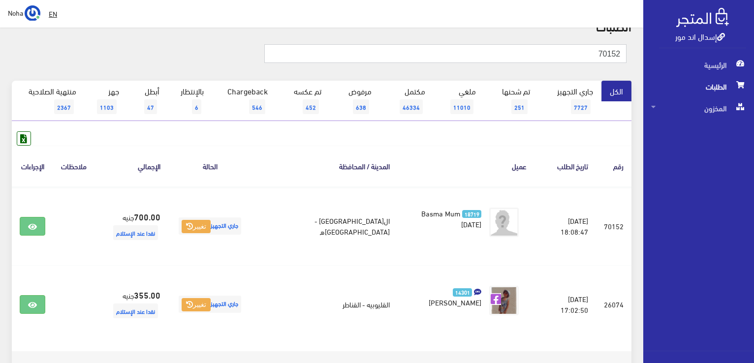
scroll to position [0, 0]
drag, startPoint x: 579, startPoint y: 50, endPoint x: 755, endPoint y: 73, distance: 178.2
click at [753, 73] on html "إسدال اند مور الرئيسية الطلبات" at bounding box center [377, 132] width 754 height 363
type input "69952"
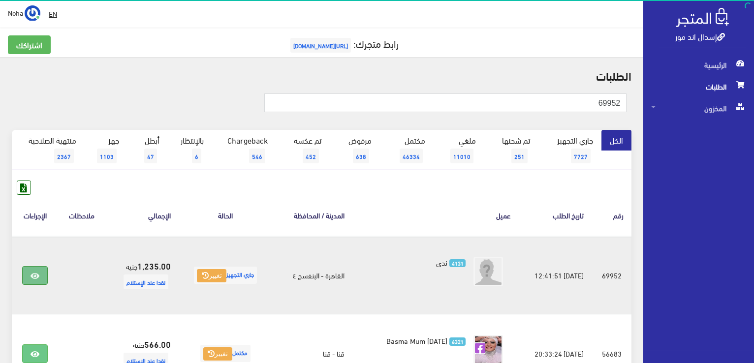
click at [24, 266] on link at bounding box center [35, 275] width 26 height 19
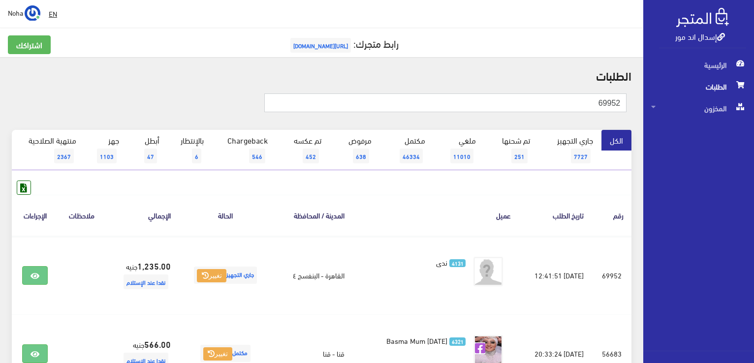
drag, startPoint x: 581, startPoint y: 102, endPoint x: 755, endPoint y: 121, distance: 175.7
click at [753, 121] on html "إسدال اند مور الرئيسية الطلبات" at bounding box center [377, 181] width 754 height 363
type input "01033044000"
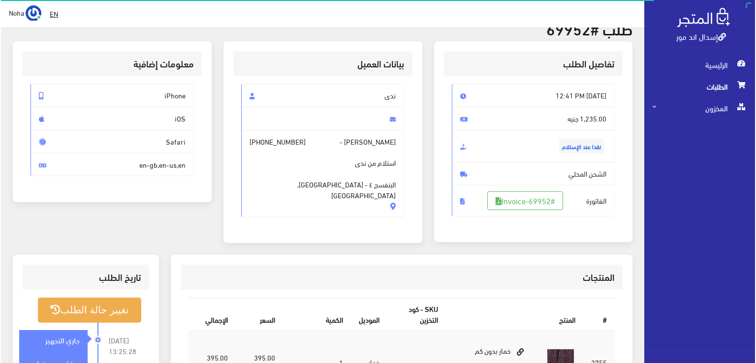
scroll to position [148, 0]
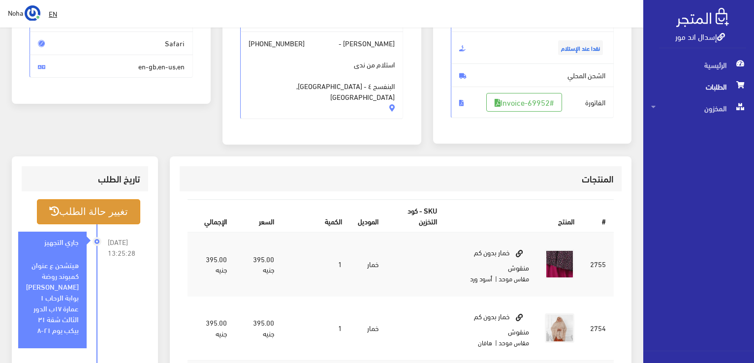
click at [124, 207] on button "تغيير حالة الطلب" at bounding box center [88, 211] width 103 height 25
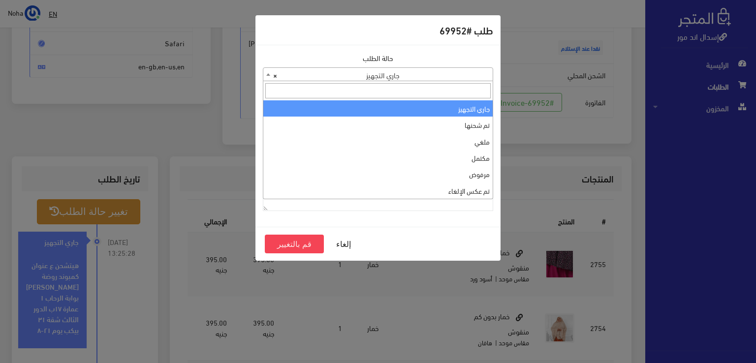
click at [346, 74] on span "× جاري التجهيز" at bounding box center [377, 75] width 229 height 14
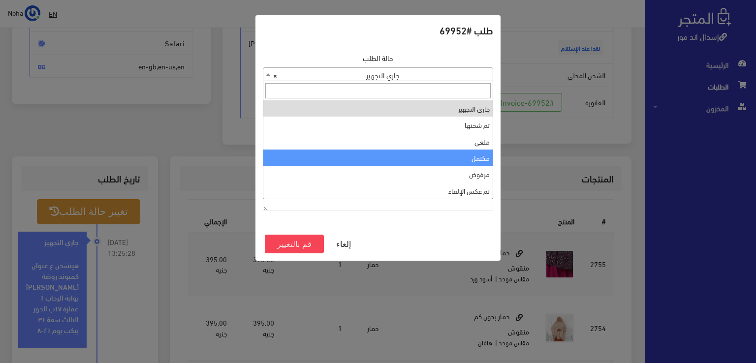
select select "4"
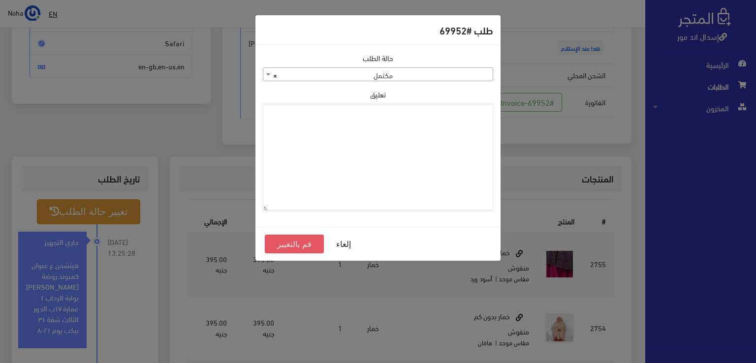
click at [299, 245] on button "قم بالتغيير" at bounding box center [294, 244] width 59 height 19
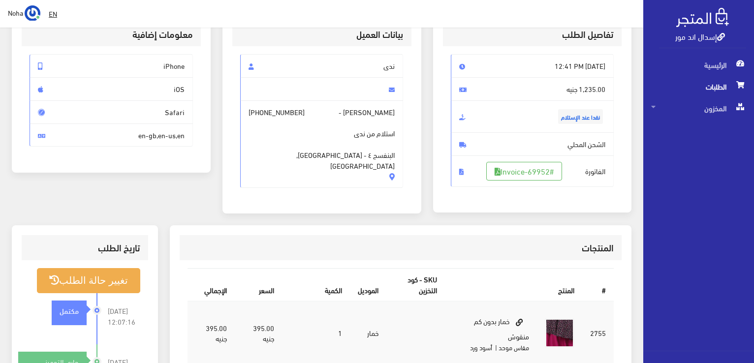
scroll to position [246, 0]
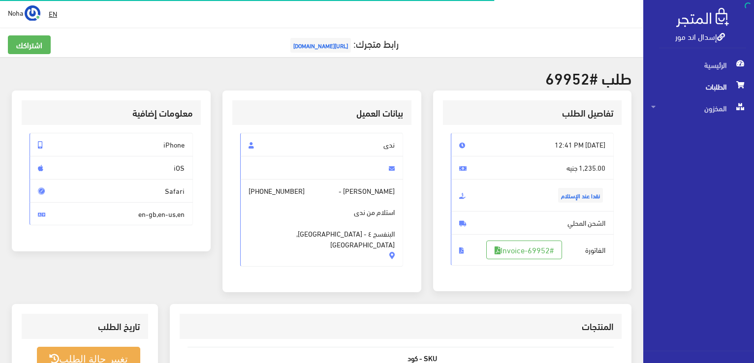
scroll to position [141, 0]
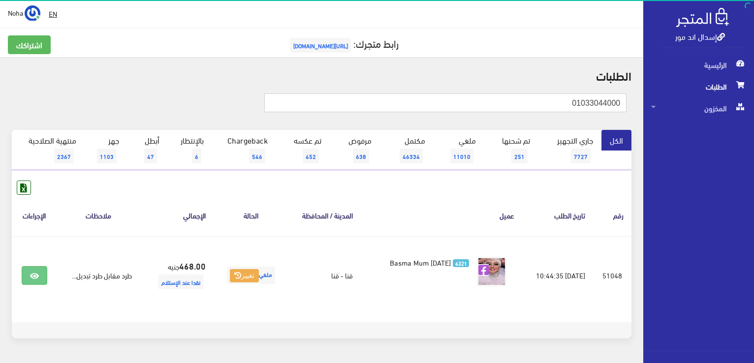
drag, startPoint x: 550, startPoint y: 97, endPoint x: 744, endPoint y: 249, distance: 245.7
click at [753, 244] on html "إسدال اند مور الرئيسية الطلبات" at bounding box center [377, 181] width 754 height 363
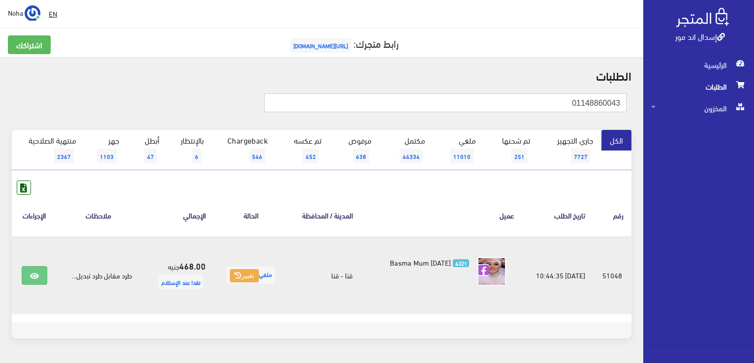
type input "01148860043"
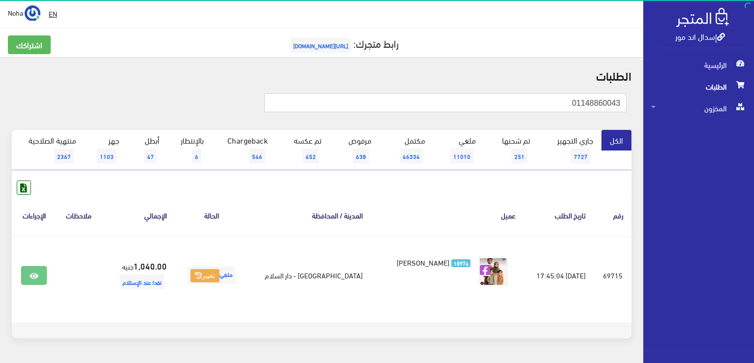
drag, startPoint x: 564, startPoint y: 97, endPoint x: 755, endPoint y: 81, distance: 192.1
click at [753, 81] on html "إسدال اند مور الرئيسية الطلبات" at bounding box center [377, 181] width 754 height 363
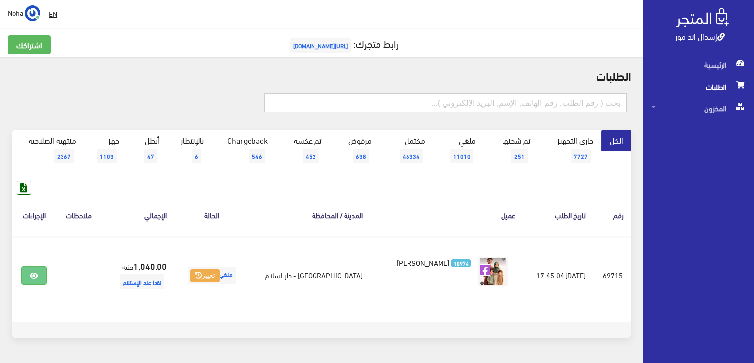
click at [594, 103] on input "text" at bounding box center [445, 103] width 362 height 19
type input "01007553021"
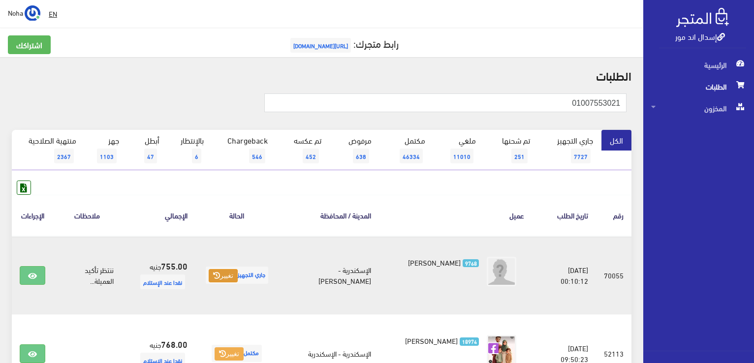
click at [233, 274] on button "تغيير" at bounding box center [223, 276] width 29 height 14
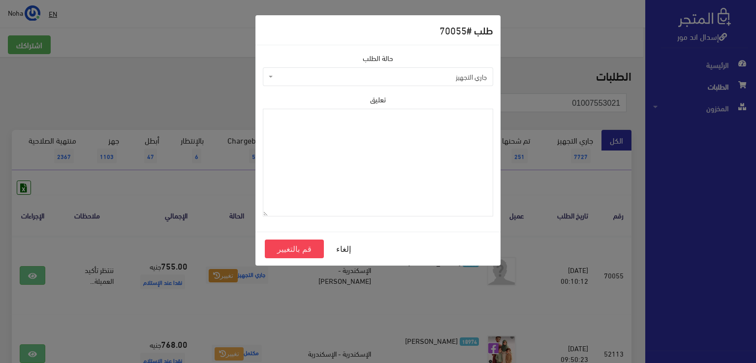
click at [350, 73] on span "جاري التجهيز" at bounding box center [381, 77] width 212 height 10
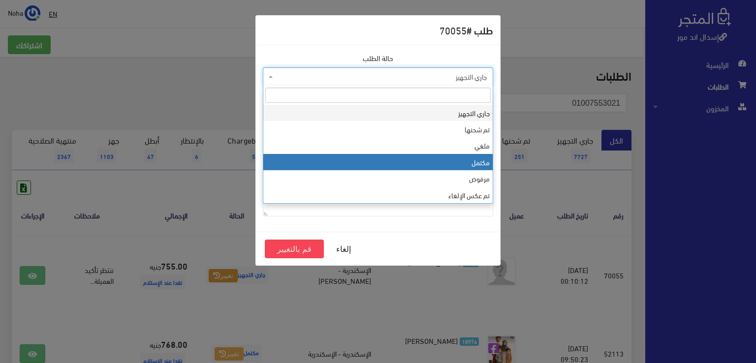
select select "4"
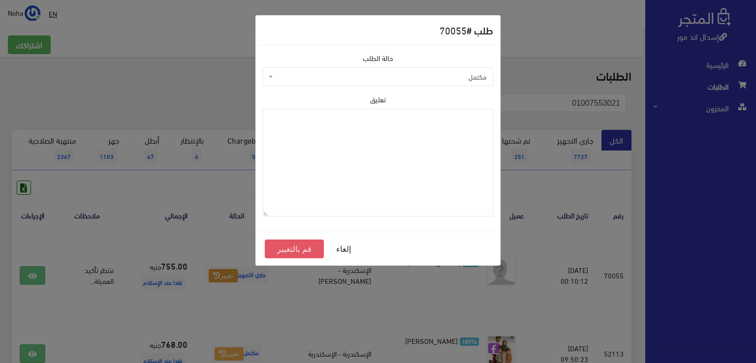
click at [296, 248] on button "قم بالتغيير" at bounding box center [294, 249] width 59 height 19
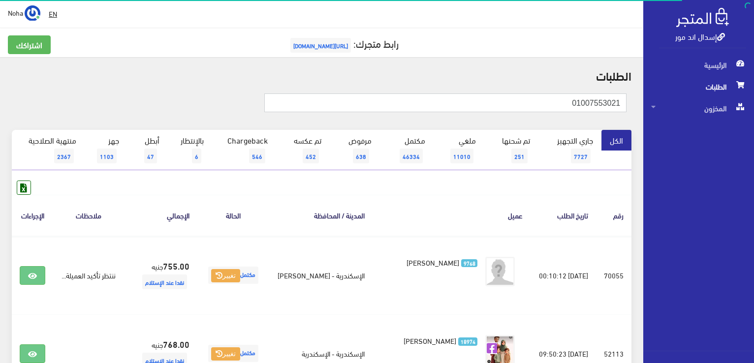
drag, startPoint x: 560, startPoint y: 104, endPoint x: 668, endPoint y: 228, distance: 164.6
click at [753, 175] on html "إسدال اند مور الرئيسية الطلبات" at bounding box center [377, 181] width 754 height 363
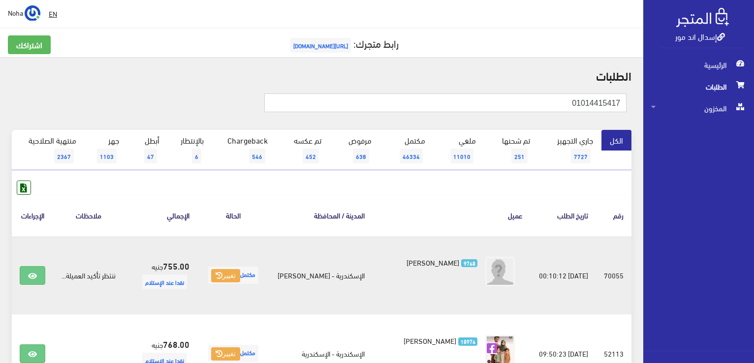
type input "01014415417"
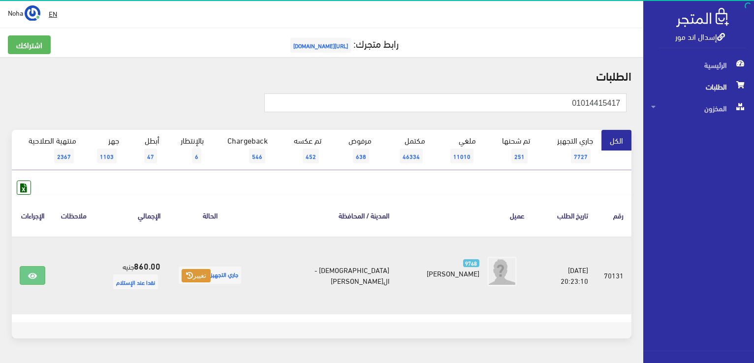
click at [211, 273] on button "تغيير" at bounding box center [196, 276] width 29 height 14
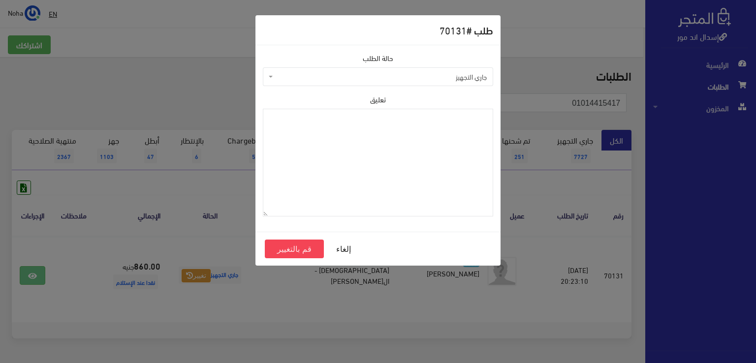
click at [314, 80] on span "جاري التجهيز" at bounding box center [381, 77] width 212 height 10
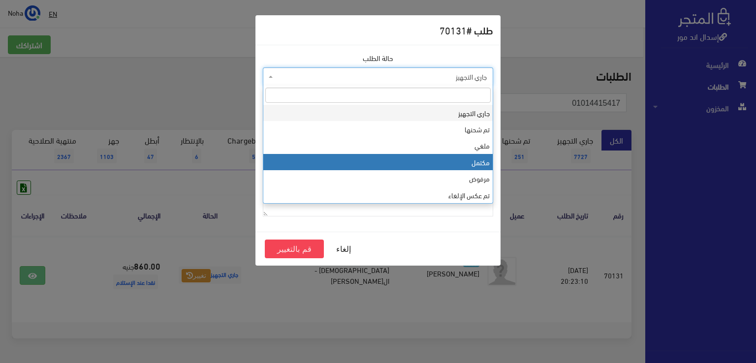
select select "4"
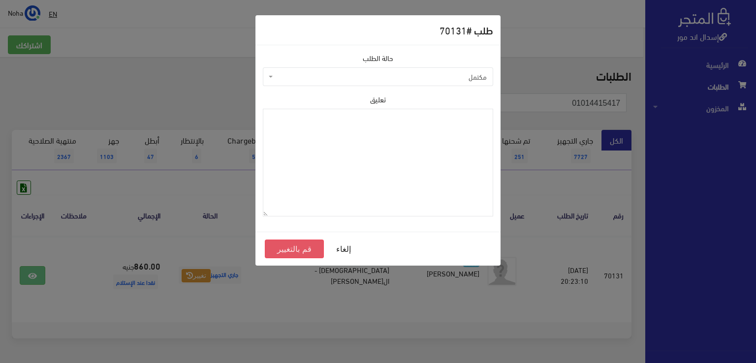
click at [311, 250] on button "قم بالتغيير" at bounding box center [294, 249] width 59 height 19
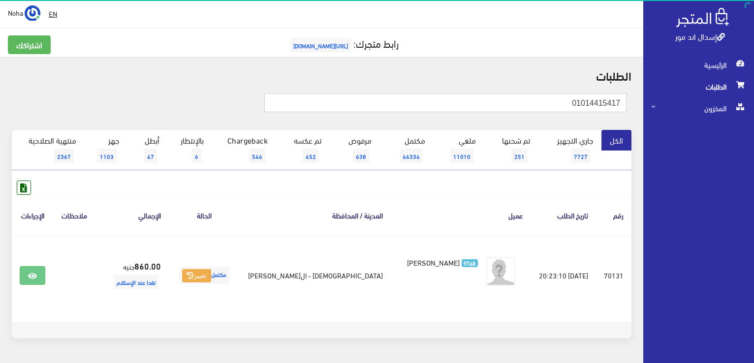
drag, startPoint x: 564, startPoint y: 107, endPoint x: 755, endPoint y: 118, distance: 191.3
click at [753, 118] on html "إسدال اند مور الرئيسية الطلبات" at bounding box center [377, 181] width 754 height 363
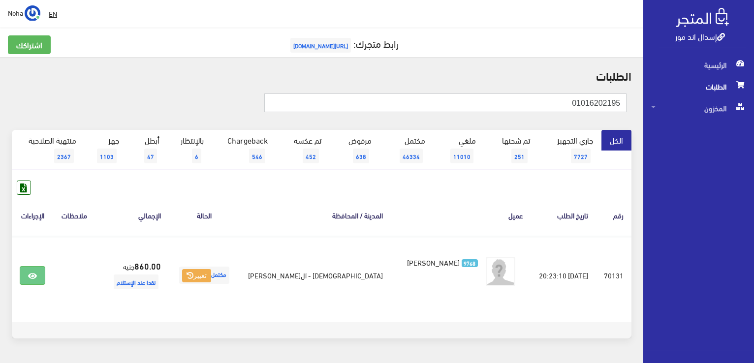
type input "01016202195"
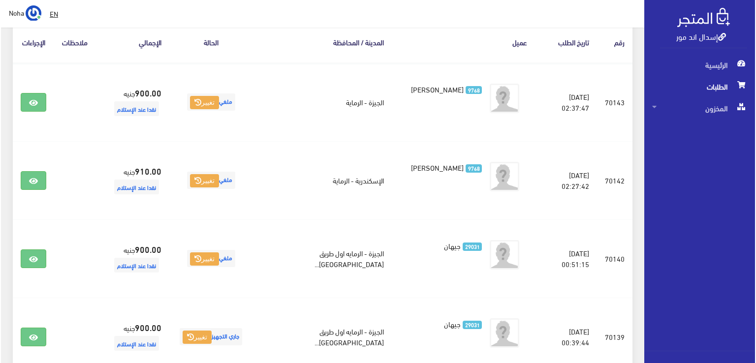
scroll to position [197, 0]
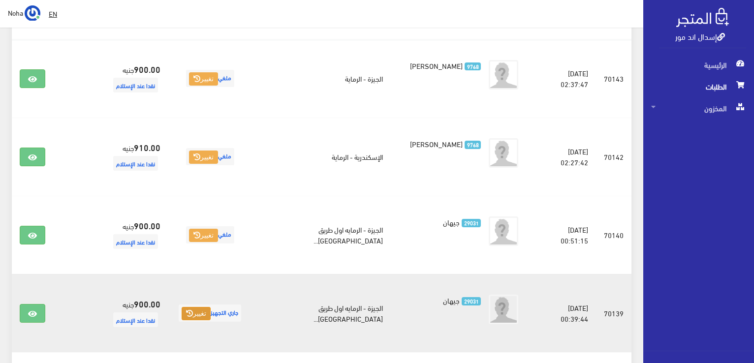
click at [203, 311] on button "تغيير" at bounding box center [196, 314] width 29 height 14
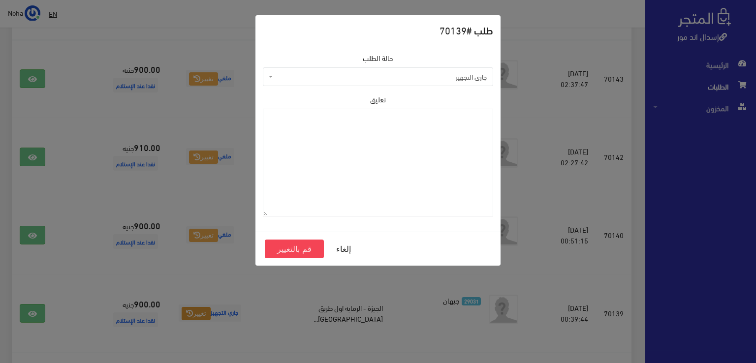
click at [339, 75] on span "جاري التجهيز" at bounding box center [381, 77] width 212 height 10
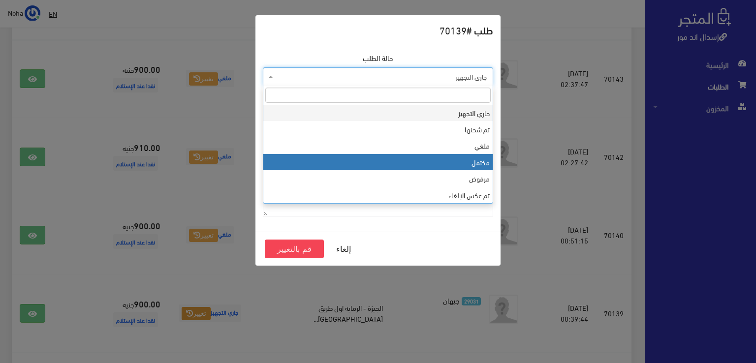
select select "4"
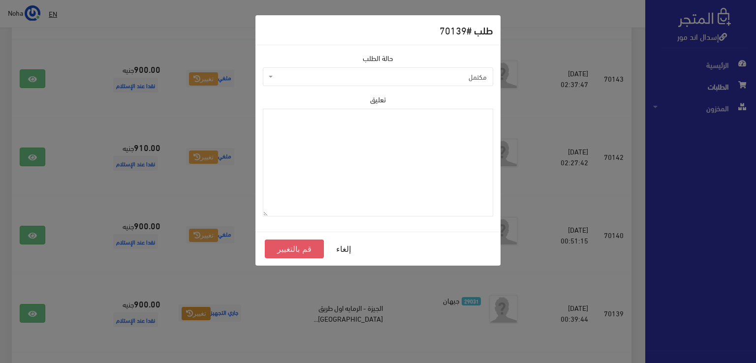
click at [292, 243] on button "قم بالتغيير" at bounding box center [294, 249] width 59 height 19
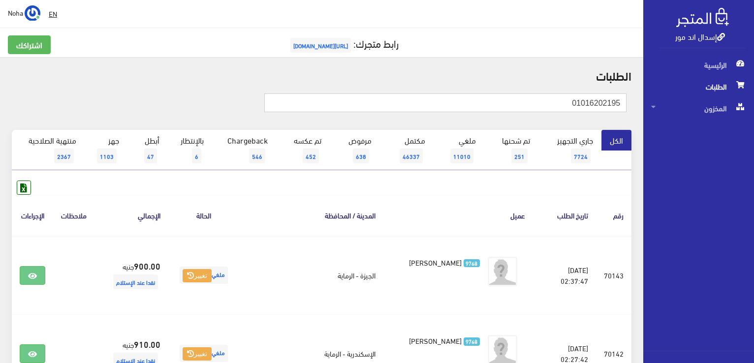
drag, startPoint x: 555, startPoint y: 101, endPoint x: 755, endPoint y: 122, distance: 201.3
click at [753, 122] on html "إسدال اند مور الرئيسية الطلبات" at bounding box center [377, 181] width 754 height 363
type input "01002618470"
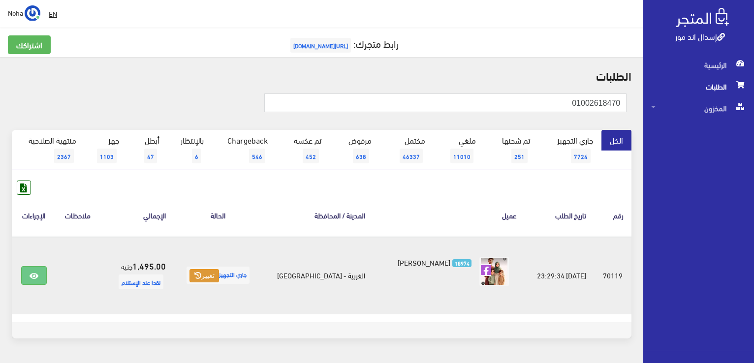
click at [217, 278] on button "تغيير" at bounding box center [203, 276] width 29 height 14
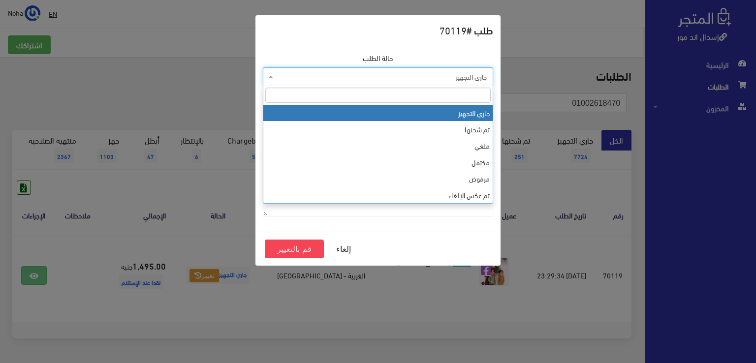
click at [377, 67] on span "جاري التجهيز" at bounding box center [378, 76] width 230 height 19
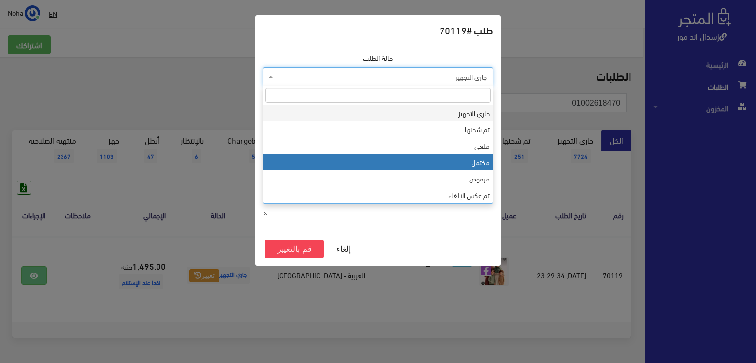
select select "4"
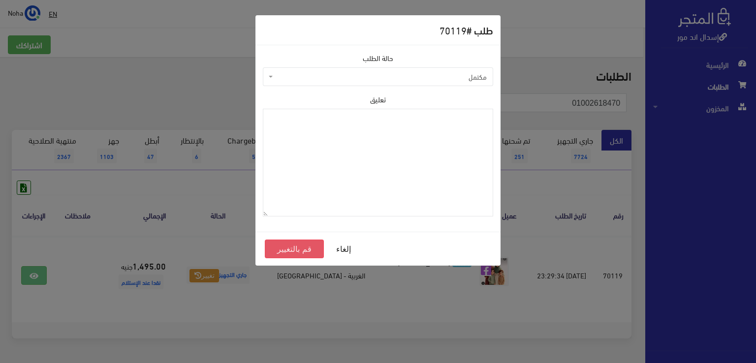
click at [303, 248] on button "قم بالتغيير" at bounding box center [294, 249] width 59 height 19
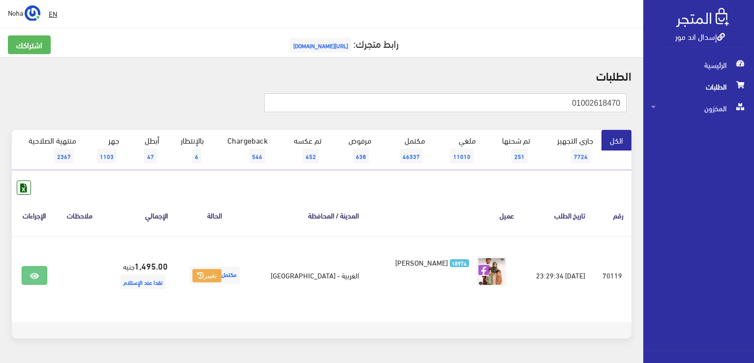
drag, startPoint x: 0, startPoint y: 0, endPoint x: 755, endPoint y: 125, distance: 765.7
click at [753, 123] on html "إسدال اند مور الرئيسية الطلبات" at bounding box center [377, 181] width 754 height 363
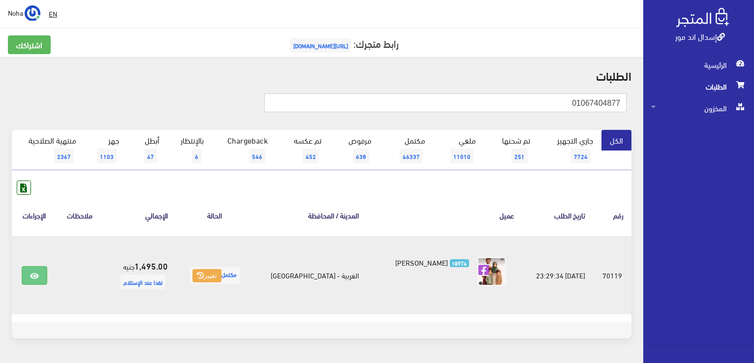
type input "01067404877"
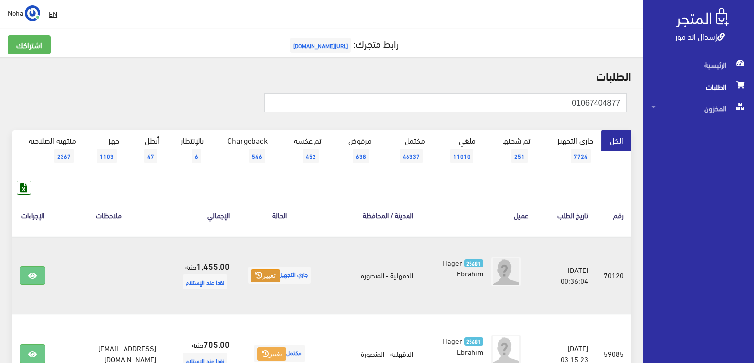
click at [258, 276] on button "تغيير" at bounding box center [265, 276] width 29 height 14
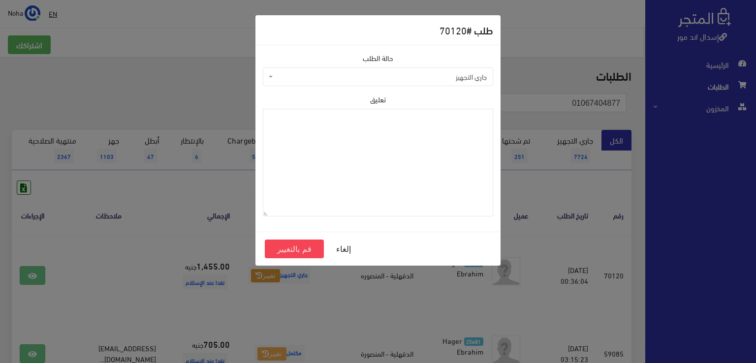
click at [340, 75] on span "جاري التجهيز" at bounding box center [381, 77] width 212 height 10
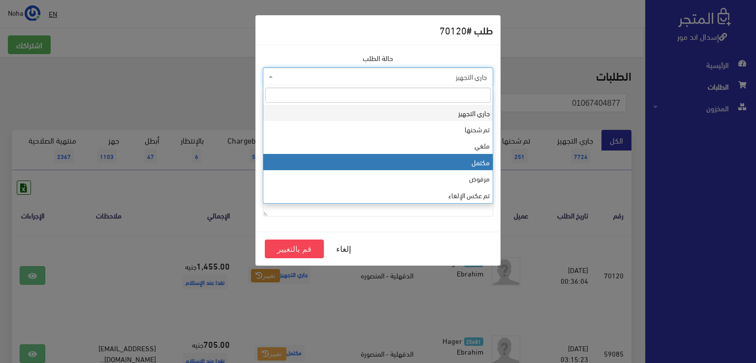
select select "4"
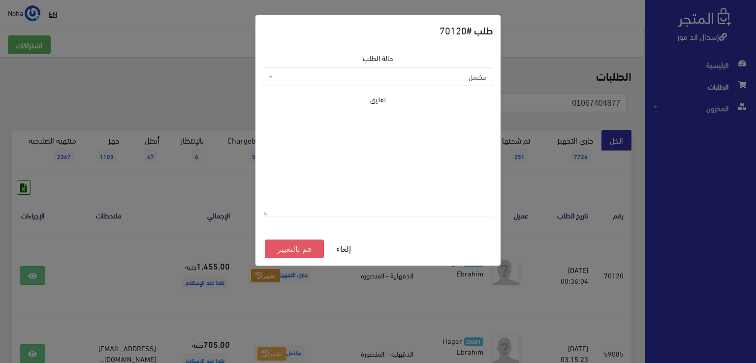
click at [280, 251] on button "قم بالتغيير" at bounding box center [294, 249] width 59 height 19
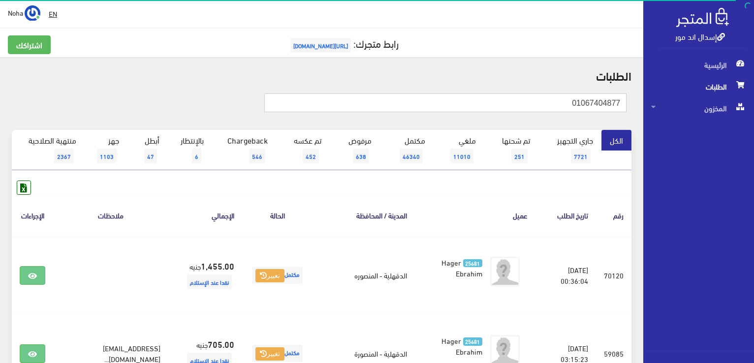
drag, startPoint x: 563, startPoint y: 103, endPoint x: 755, endPoint y: 116, distance: 192.8
click at [753, 116] on html "إسدال اند مور الرئيسية الطلبات" at bounding box center [377, 181] width 754 height 363
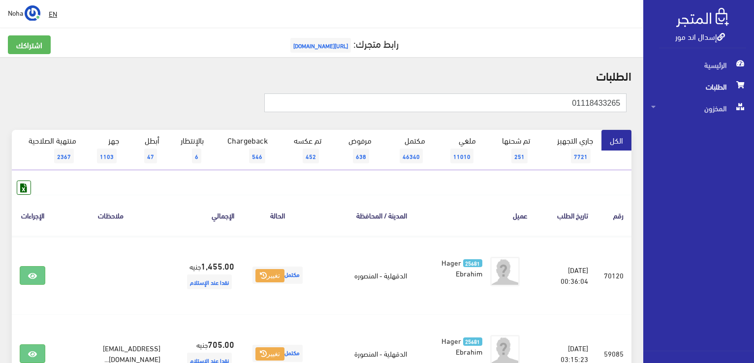
type input "01118433265"
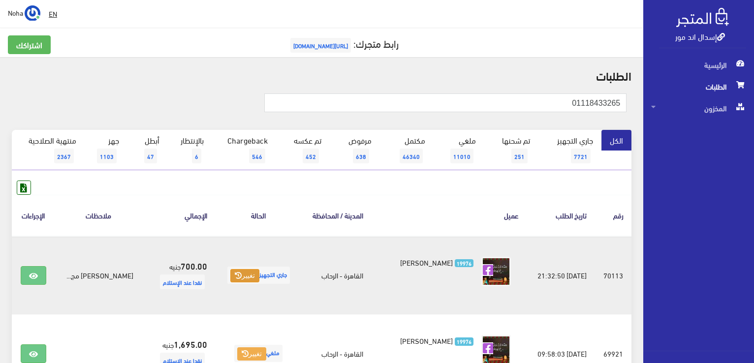
click at [252, 277] on button "تغيير" at bounding box center [244, 276] width 29 height 14
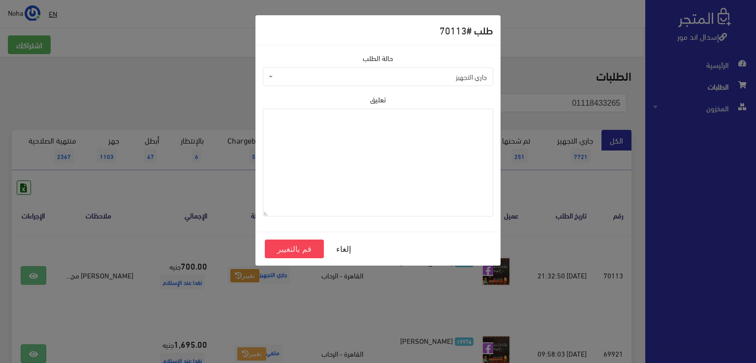
click at [146, 217] on div "طلب # 70113 حالة الطلب جاري التجهيز تم شحنها ملغي مكتمل مرفوض تم عكس الإلغاء فش…" at bounding box center [378, 181] width 756 height 363
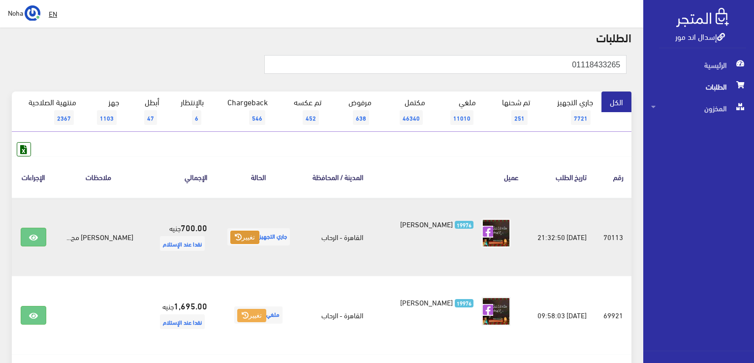
scroll to position [49, 0]
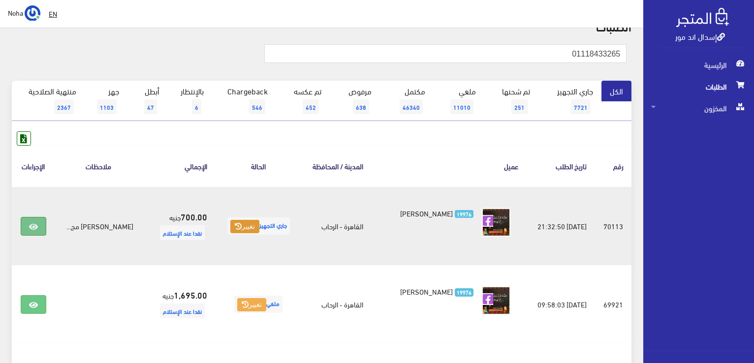
click at [22, 224] on link at bounding box center [34, 226] width 26 height 19
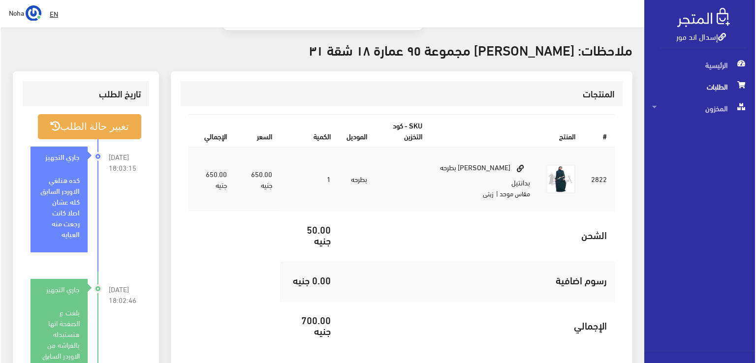
scroll to position [295, 0]
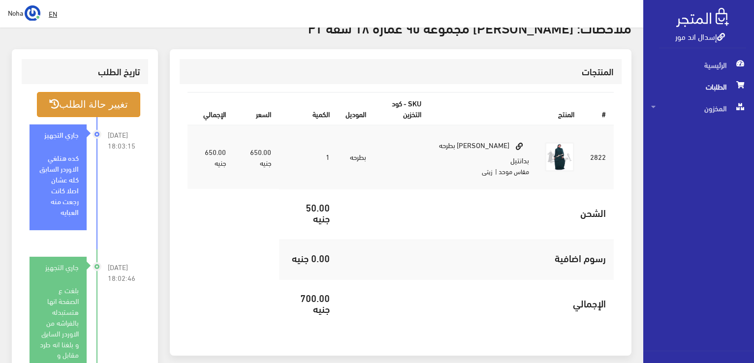
click at [109, 98] on button "تغيير حالة الطلب" at bounding box center [88, 104] width 103 height 25
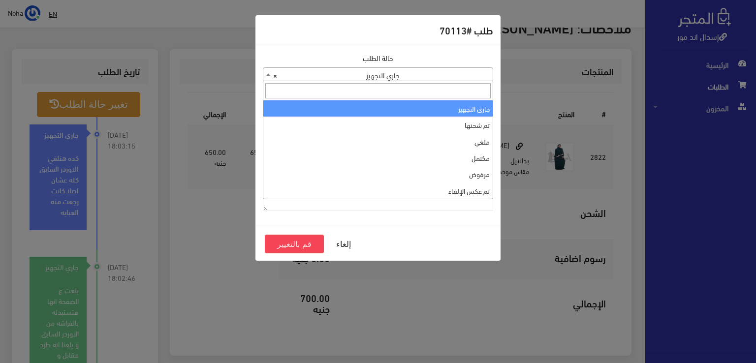
click at [320, 79] on span "× جاري التجهيز" at bounding box center [377, 75] width 229 height 14
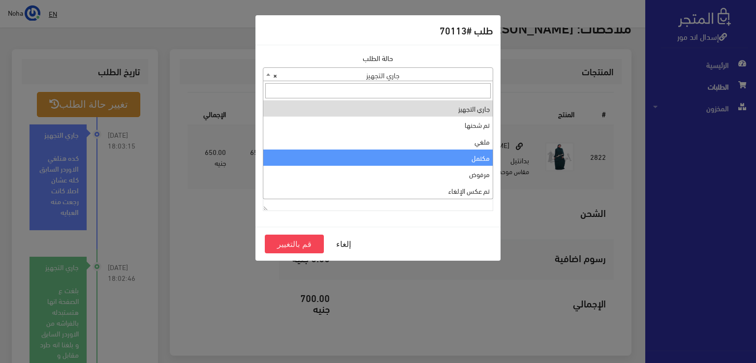
select select "4"
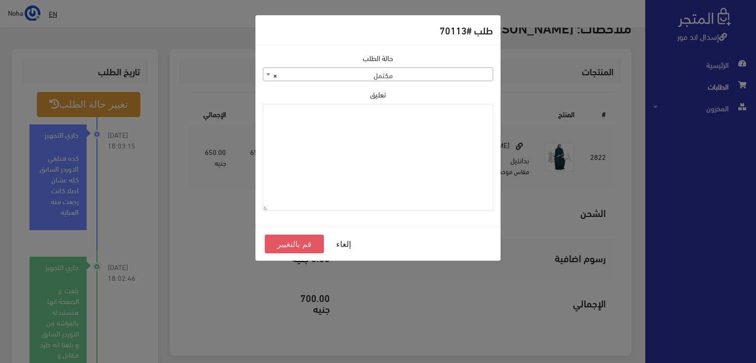
click at [312, 245] on button "قم بالتغيير" at bounding box center [294, 244] width 59 height 19
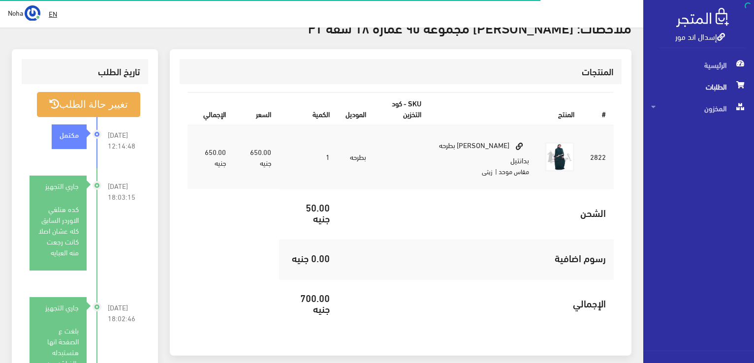
scroll to position [295, 0]
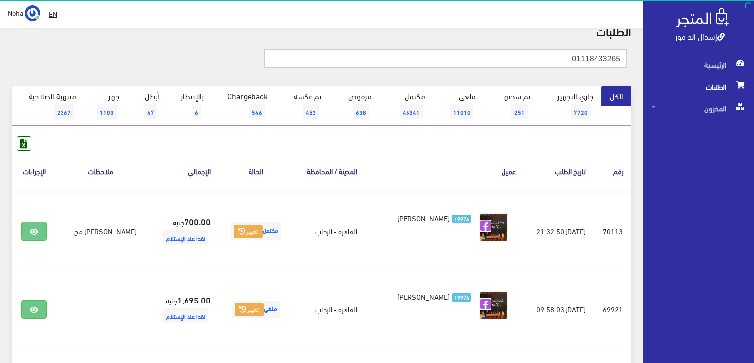
drag, startPoint x: 545, startPoint y: 60, endPoint x: 755, endPoint y: 130, distance: 221.6
click at [753, 130] on html "إسدال اند مور الرئيسية الطلبات" at bounding box center [377, 137] width 754 height 363
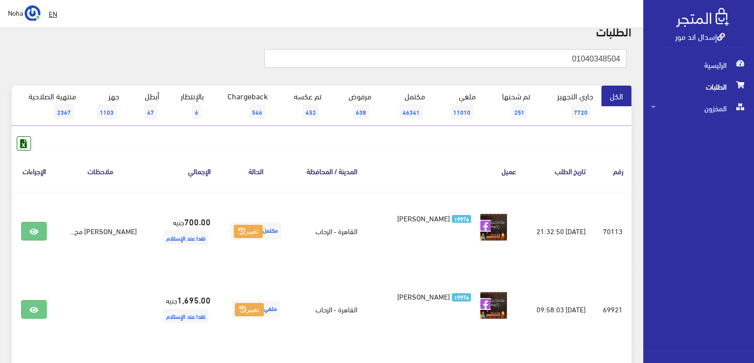
type input "01040348504"
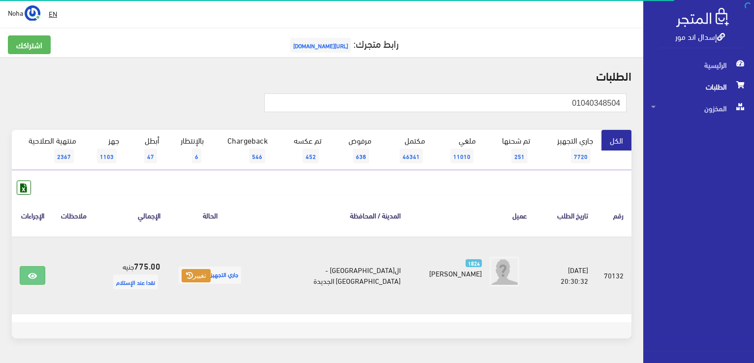
click at [193, 274] on icon at bounding box center [189, 275] width 7 height 7
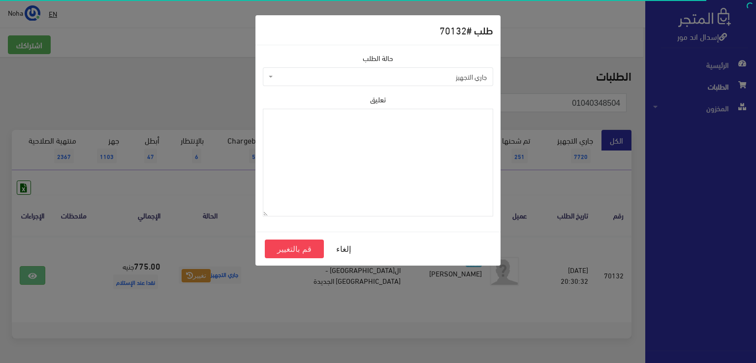
click at [386, 70] on span "جاري التجهيز" at bounding box center [378, 76] width 230 height 19
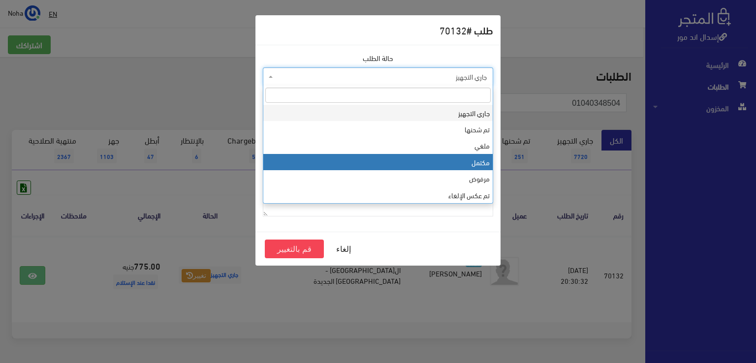
drag, startPoint x: 400, startPoint y: 168, endPoint x: 368, endPoint y: 217, distance: 57.6
select select "4"
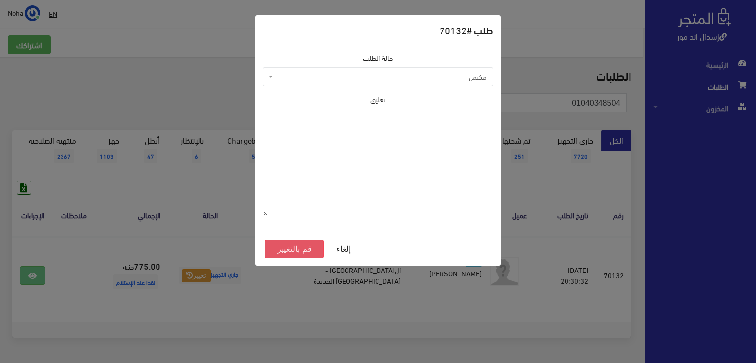
click at [301, 250] on button "قم بالتغيير" at bounding box center [294, 249] width 59 height 19
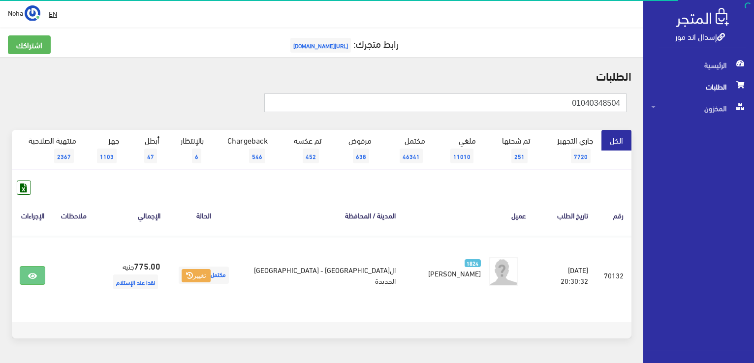
drag, startPoint x: 561, startPoint y: 100, endPoint x: 732, endPoint y: 166, distance: 183.3
click at [753, 140] on html "إسدال اند مور الرئيسية الطلبات" at bounding box center [377, 181] width 754 height 363
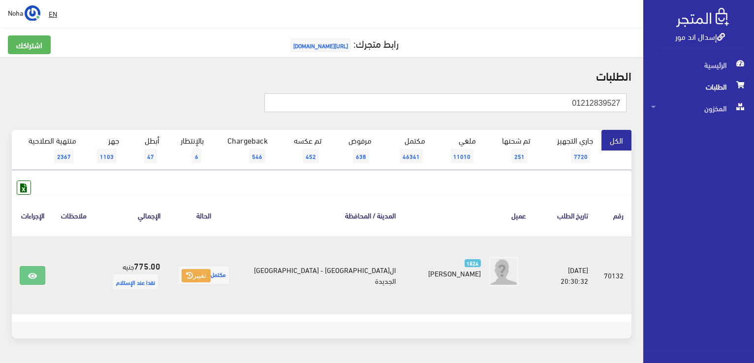
type input "01212839527"
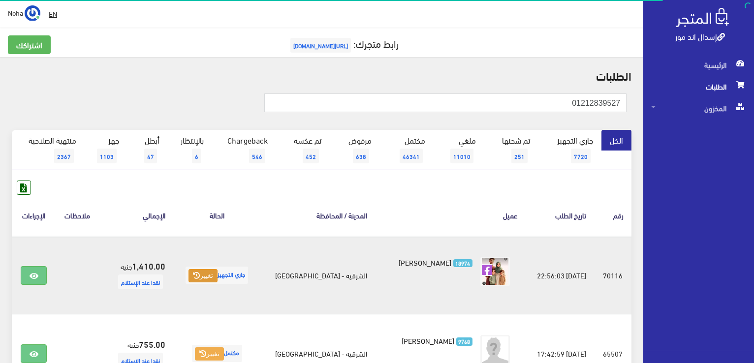
click at [207, 281] on button "تغيير" at bounding box center [202, 276] width 29 height 14
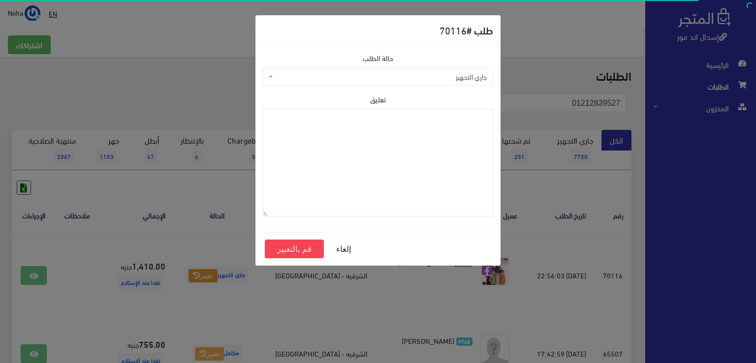
click at [354, 77] on span "جاري التجهيز" at bounding box center [381, 77] width 212 height 10
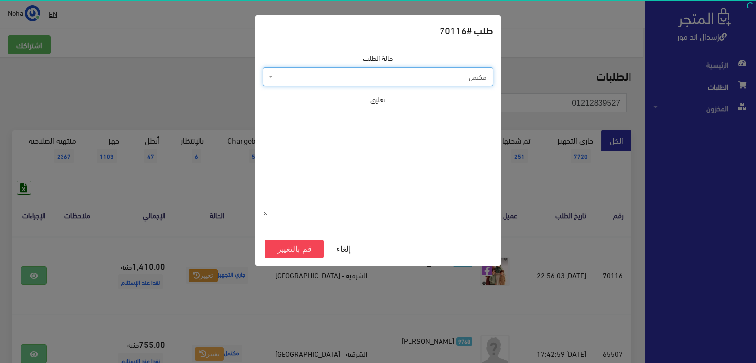
select select "4"
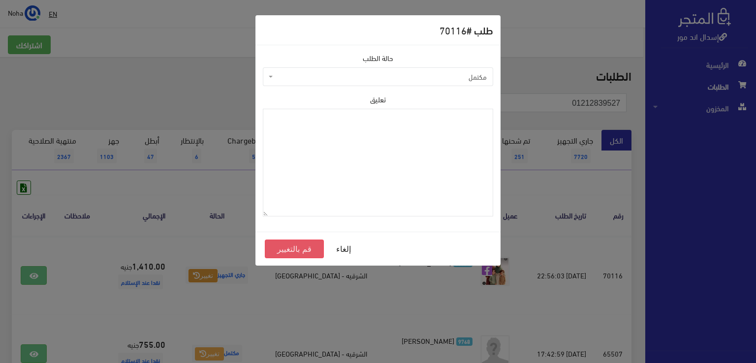
click at [288, 250] on button "قم بالتغيير" at bounding box center [294, 249] width 59 height 19
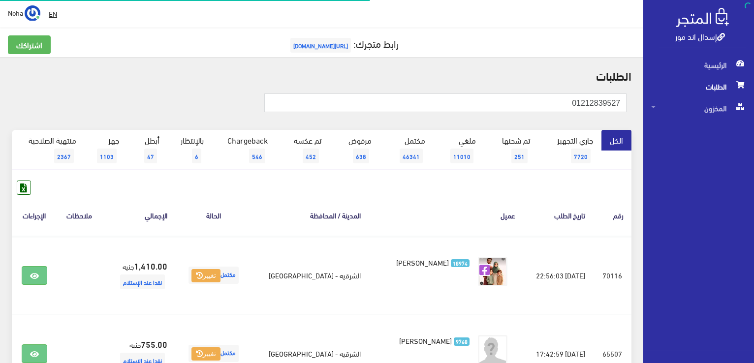
click at [753, 131] on html "إسدال اند مور الرئيسية الطلبات" at bounding box center [377, 181] width 754 height 363
type input "01033890551"
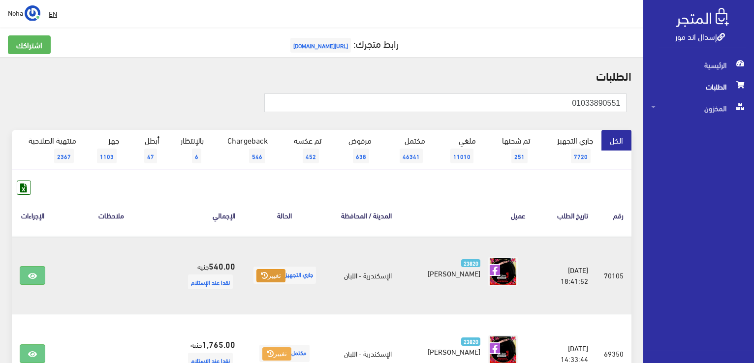
click at [256, 277] on button "تغيير" at bounding box center [270, 276] width 29 height 14
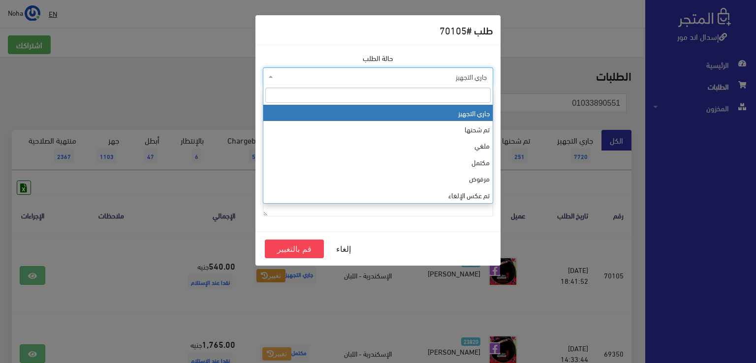
click at [343, 77] on span "جاري التجهيز" at bounding box center [381, 77] width 212 height 10
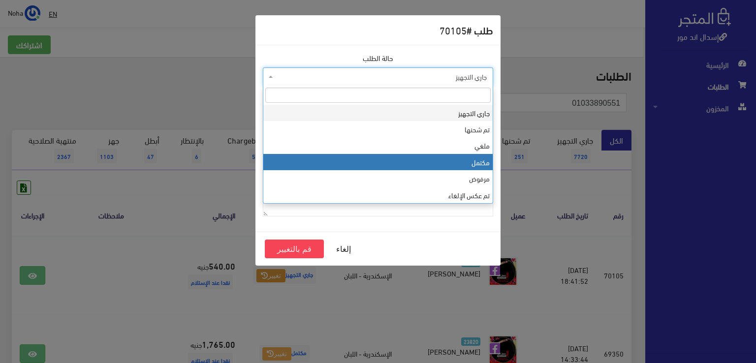
select select "4"
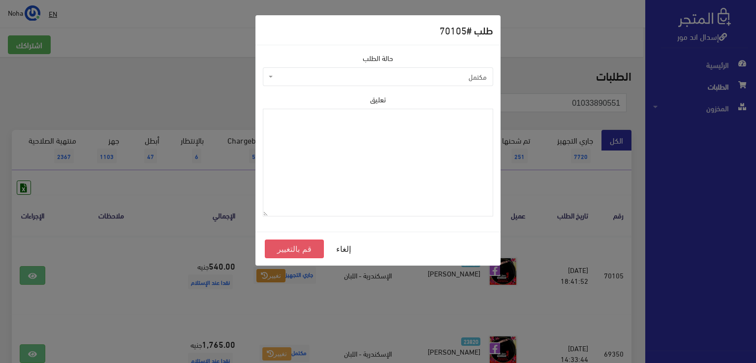
drag, startPoint x: 282, startPoint y: 257, endPoint x: 288, endPoint y: 248, distance: 11.3
click at [283, 257] on div "إلغاء قم بالتغيير" at bounding box center [377, 249] width 245 height 34
click at [292, 242] on button "قم بالتغيير" at bounding box center [294, 249] width 59 height 19
click at [288, 247] on button "قم بالتغيير" at bounding box center [294, 249] width 59 height 19
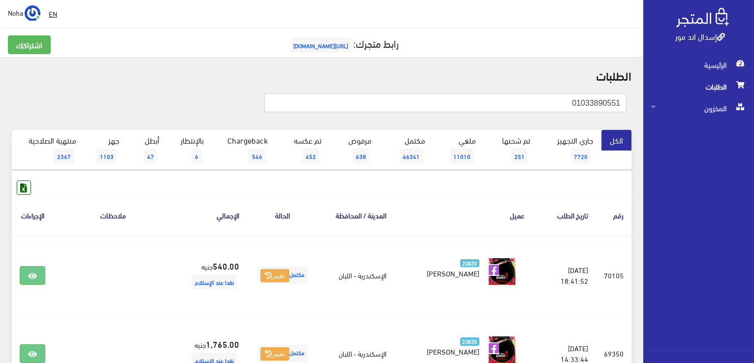
drag, startPoint x: 563, startPoint y: 105, endPoint x: 755, endPoint y: 142, distance: 196.0
click at [753, 142] on html "إسدال اند مور الرئيسية الطلبات" at bounding box center [377, 181] width 754 height 363
type input "01064613499"
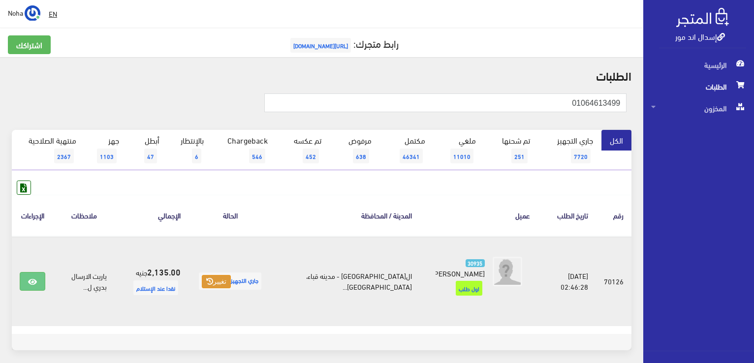
click at [231, 283] on button "تغيير" at bounding box center [216, 282] width 29 height 14
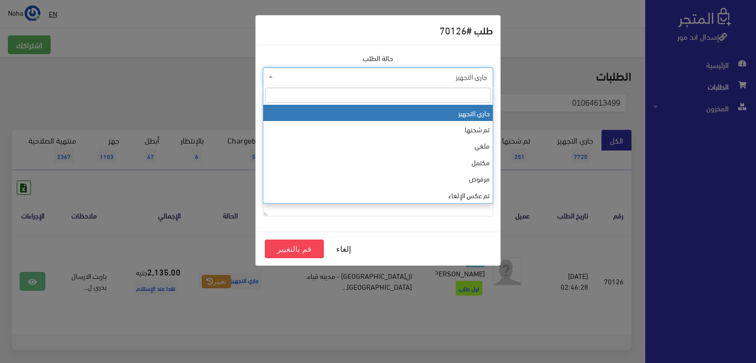
click at [401, 75] on span "جاري التجهيز" at bounding box center [381, 77] width 212 height 10
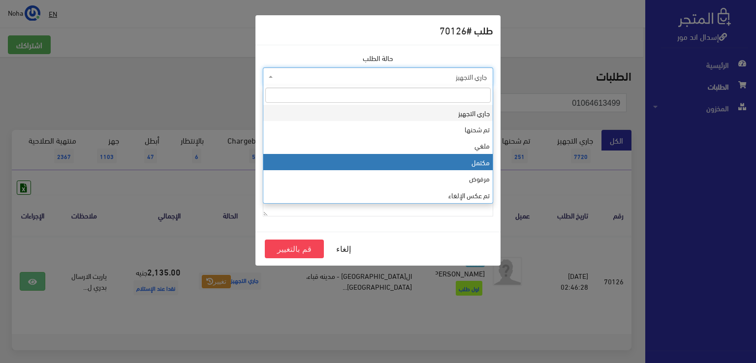
select select "4"
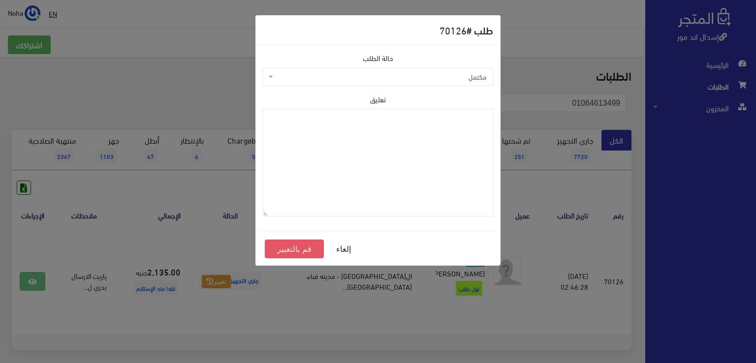
click at [301, 247] on button "قم بالتغيير" at bounding box center [294, 249] width 59 height 19
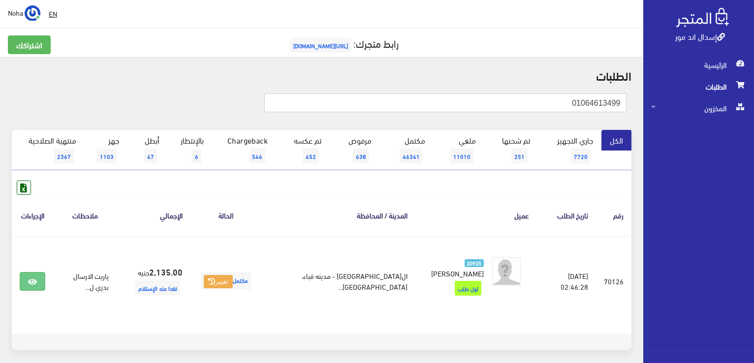
drag, startPoint x: 548, startPoint y: 106, endPoint x: 755, endPoint y: 129, distance: 208.5
click at [753, 129] on html "إسدال اند مور الرئيسية الطلبات" at bounding box center [377, 181] width 754 height 363
type input "01093501643"
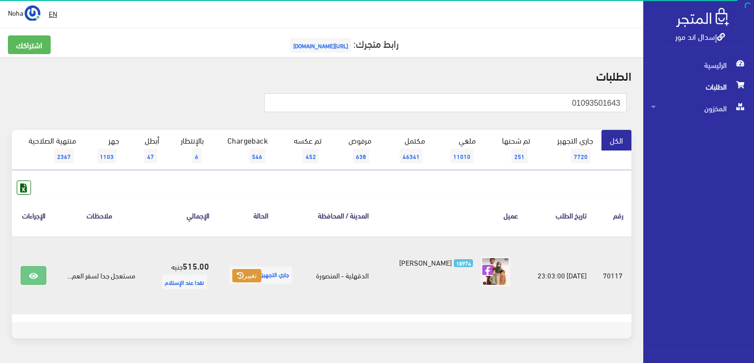
click at [243, 272] on button "تغيير" at bounding box center [246, 276] width 29 height 14
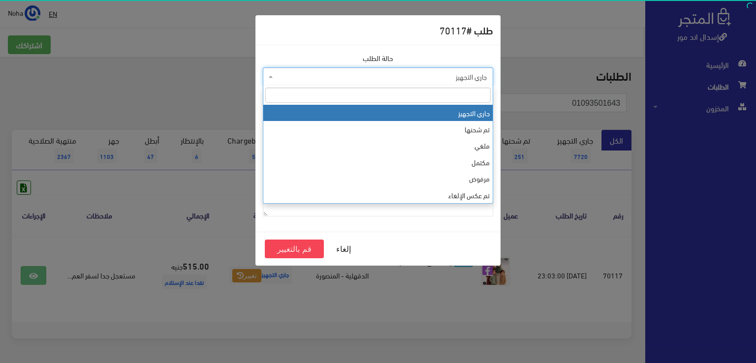
click at [392, 75] on span "جاري التجهيز" at bounding box center [381, 77] width 212 height 10
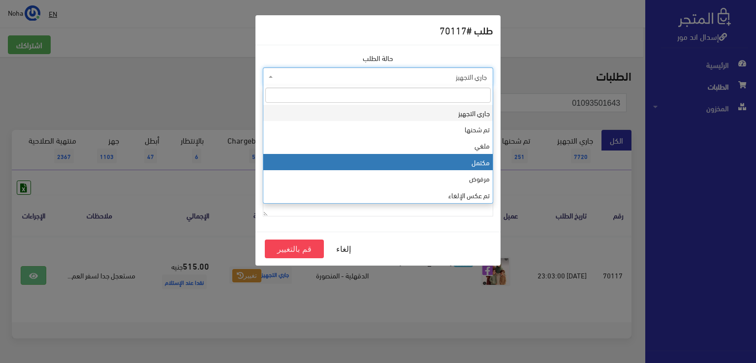
select select "4"
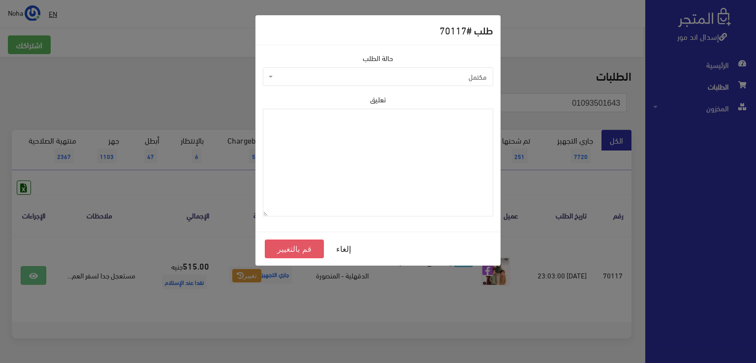
click at [295, 246] on button "قم بالتغيير" at bounding box center [294, 249] width 59 height 19
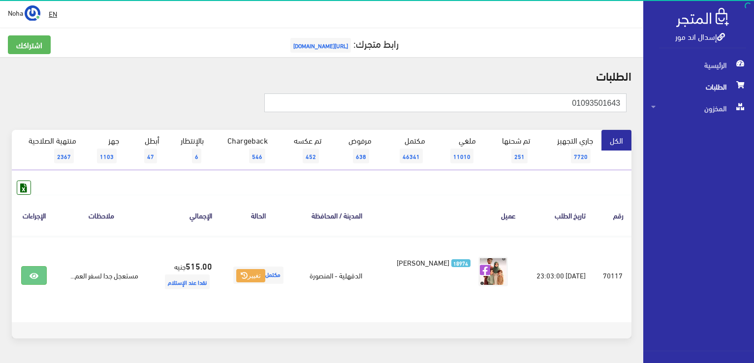
drag, startPoint x: 520, startPoint y: 102, endPoint x: 709, endPoint y: 325, distance: 293.0
click at [707, 324] on div "إسدال اند مور الرئيسية الطلبات المخزون" at bounding box center [377, 197] width 754 height 394
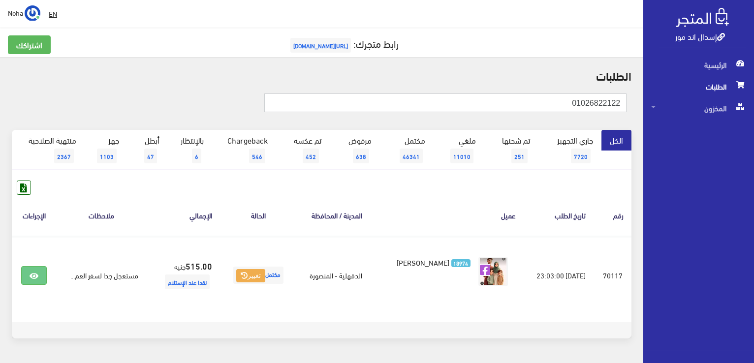
type input "01026822122"
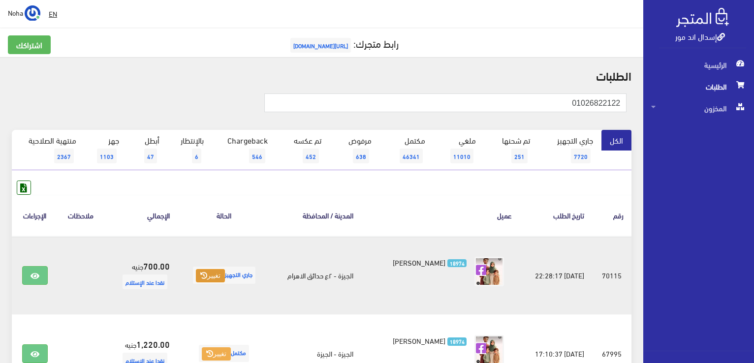
click at [211, 273] on button "تغيير" at bounding box center [210, 276] width 29 height 14
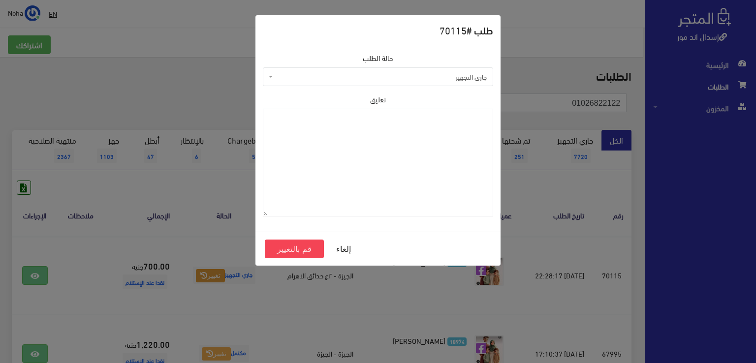
click at [358, 81] on span "جاري التجهيز" at bounding box center [381, 77] width 212 height 10
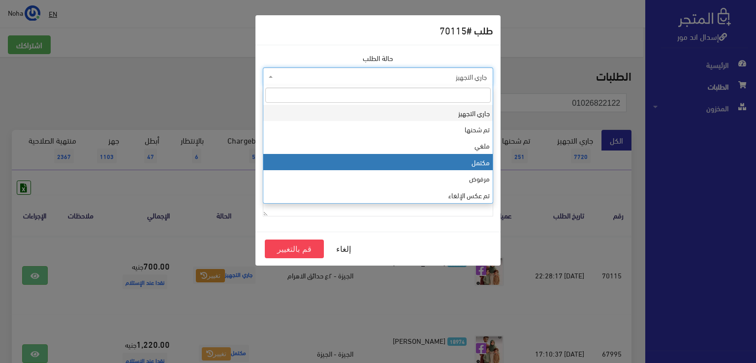
select select "4"
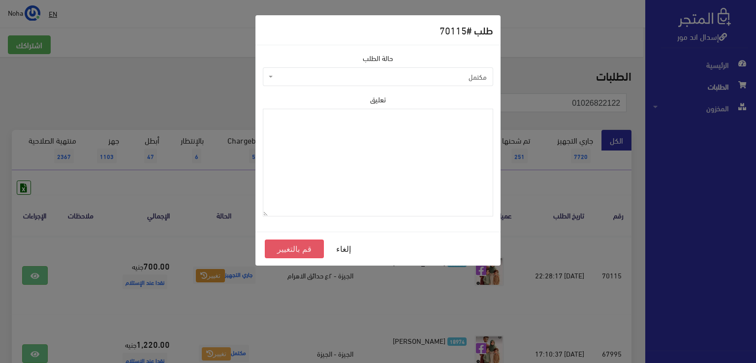
click at [279, 249] on button "قم بالتغيير" at bounding box center [294, 249] width 59 height 19
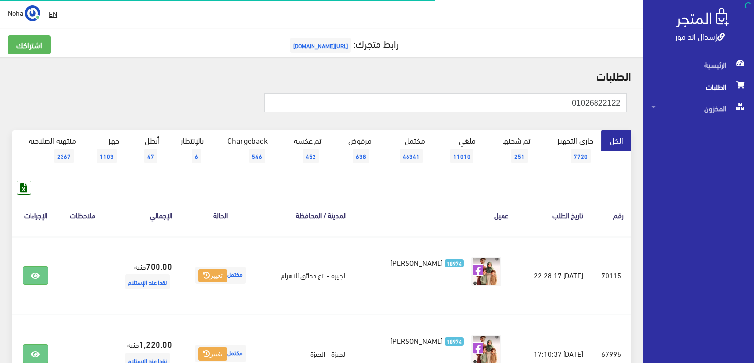
click at [753, 144] on html "إسدال اند مور الرئيسية الطلبات" at bounding box center [377, 181] width 754 height 363
type input "01229499707"
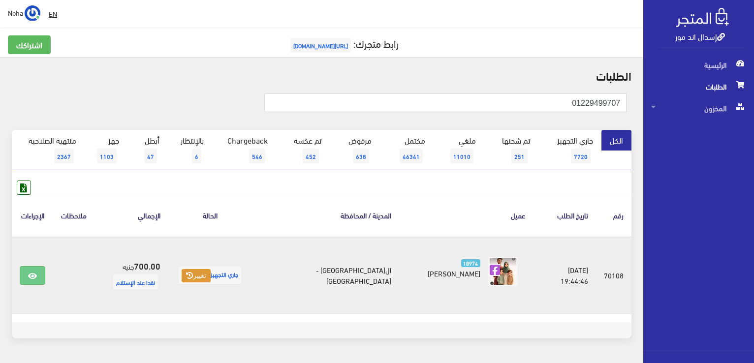
click at [193, 273] on icon at bounding box center [189, 275] width 7 height 7
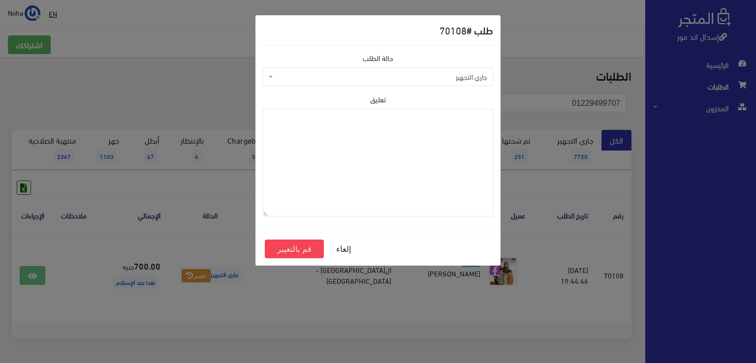
drag, startPoint x: 397, startPoint y: 73, endPoint x: 395, endPoint y: 84, distance: 10.5
click at [396, 73] on span "جاري التجهيز" at bounding box center [381, 77] width 212 height 10
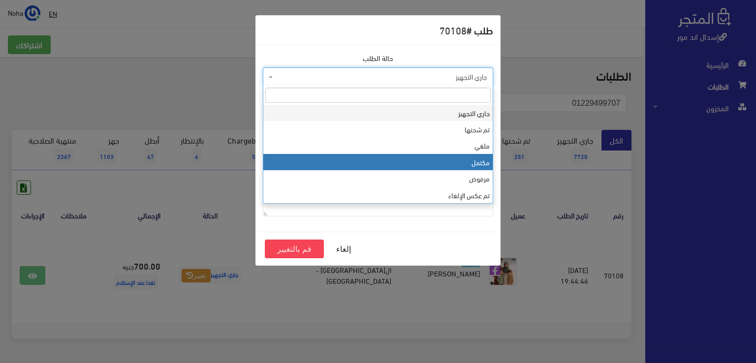
select select "4"
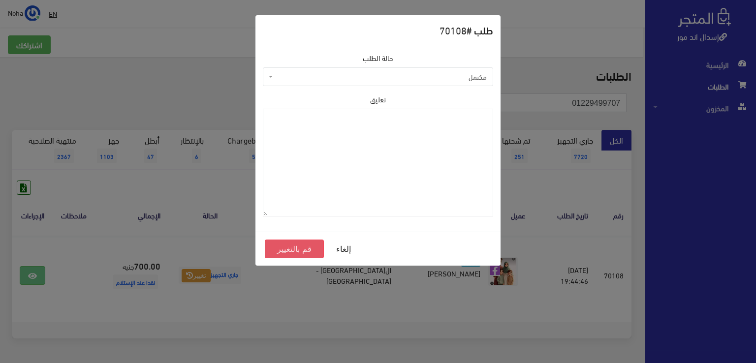
drag, startPoint x: 290, startPoint y: 248, endPoint x: 286, endPoint y: 245, distance: 5.3
click at [290, 247] on button "قم بالتغيير" at bounding box center [294, 249] width 59 height 19
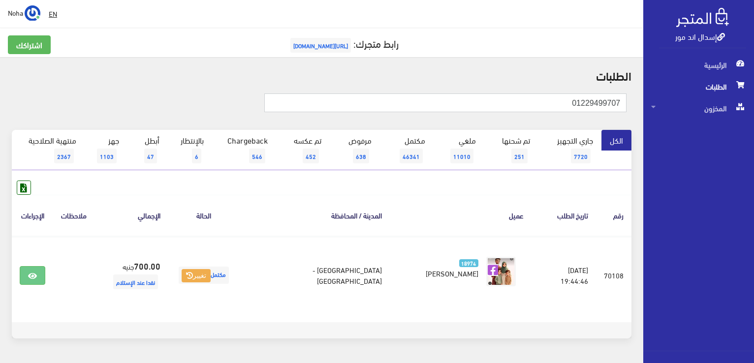
drag, startPoint x: 549, startPoint y: 107, endPoint x: 755, endPoint y: 206, distance: 228.5
click at [753, 206] on html "إسدال اند مور الرئيسية الطلبات" at bounding box center [377, 181] width 754 height 363
type input "01096508833"
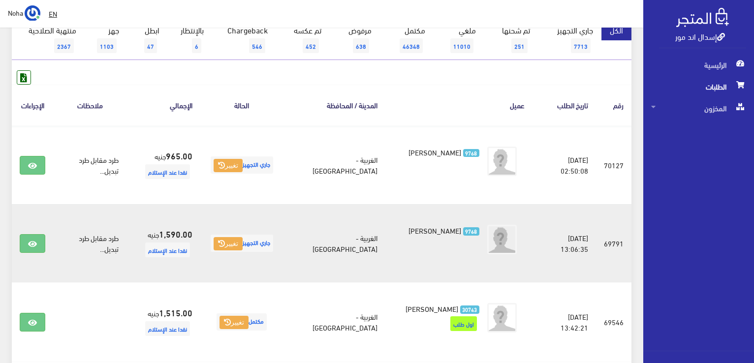
scroll to position [98, 0]
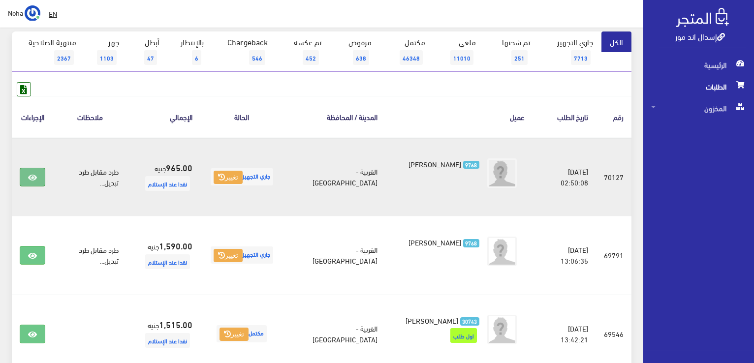
click at [38, 174] on link at bounding box center [33, 177] width 26 height 19
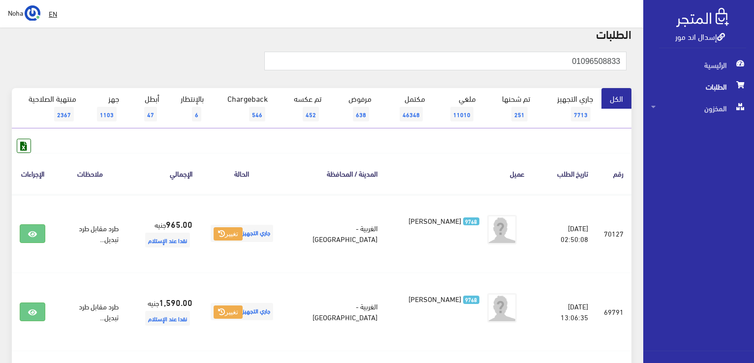
scroll to position [0, 0]
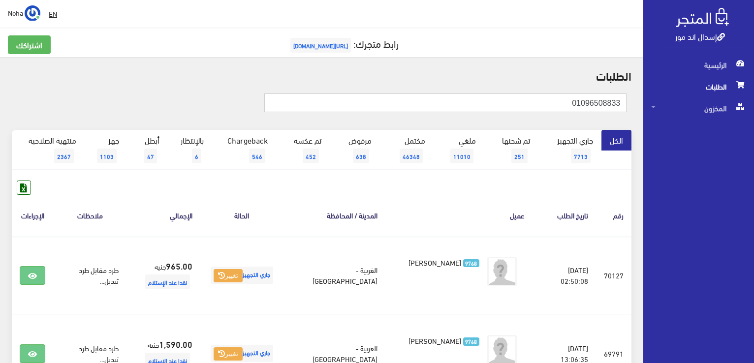
drag, startPoint x: 497, startPoint y: 106, endPoint x: 740, endPoint y: 243, distance: 278.7
click at [753, 209] on html "إسدال اند مور الرئيسية الطلبات" at bounding box center [377, 181] width 754 height 363
type input "01030044894"
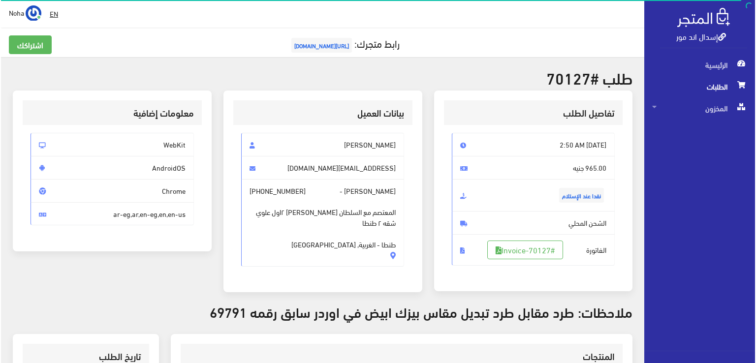
scroll to position [148, 0]
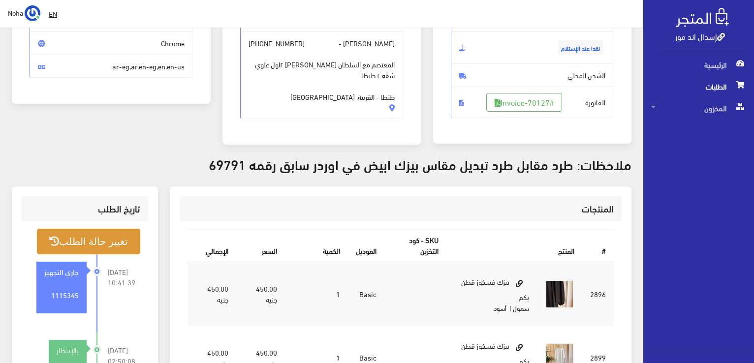
click at [122, 243] on button "تغيير حالة الطلب" at bounding box center [88, 241] width 103 height 25
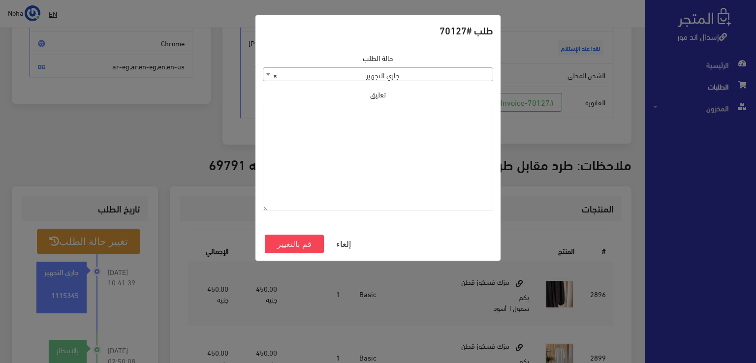
click at [335, 78] on span "× جاري التجهيز" at bounding box center [377, 75] width 229 height 14
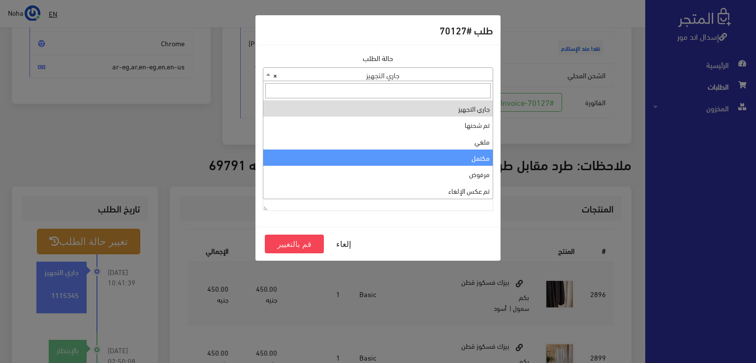
select select "4"
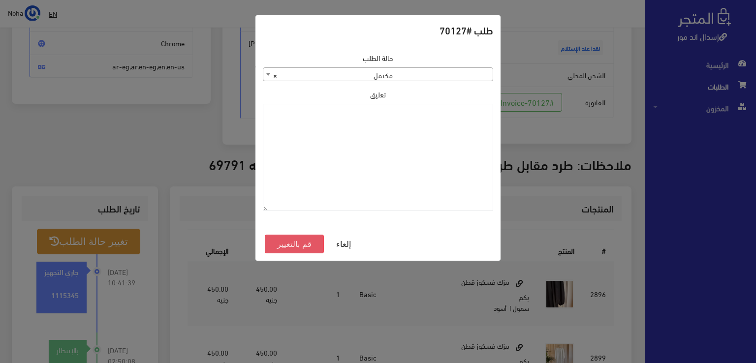
click at [283, 246] on button "قم بالتغيير" at bounding box center [294, 244] width 59 height 19
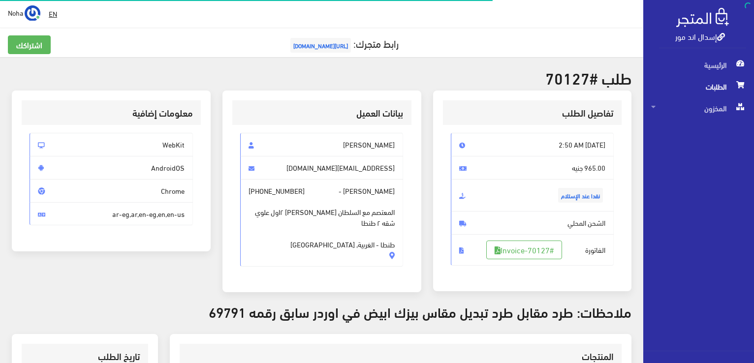
scroll to position [141, 0]
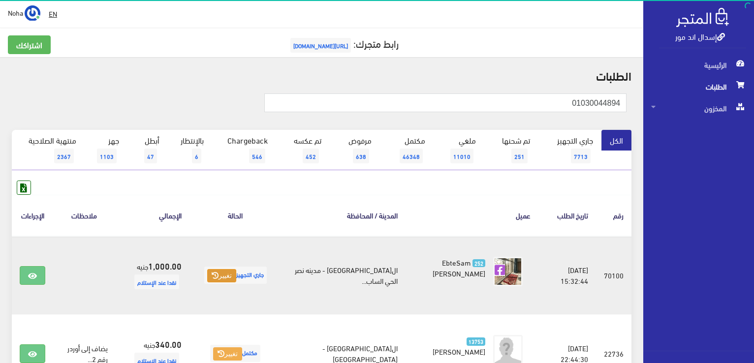
click at [234, 271] on button "تغيير" at bounding box center [221, 276] width 29 height 14
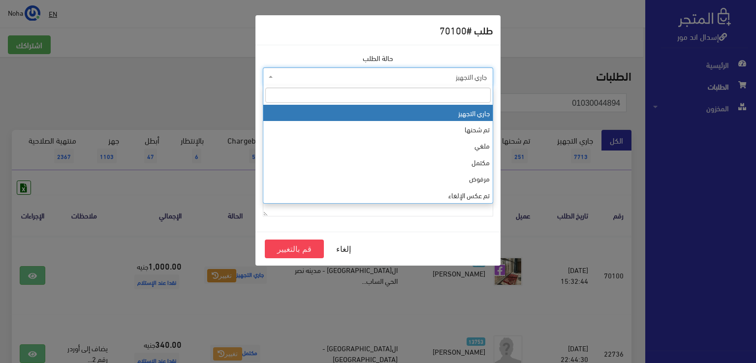
click at [368, 75] on span "جاري التجهيز" at bounding box center [381, 77] width 212 height 10
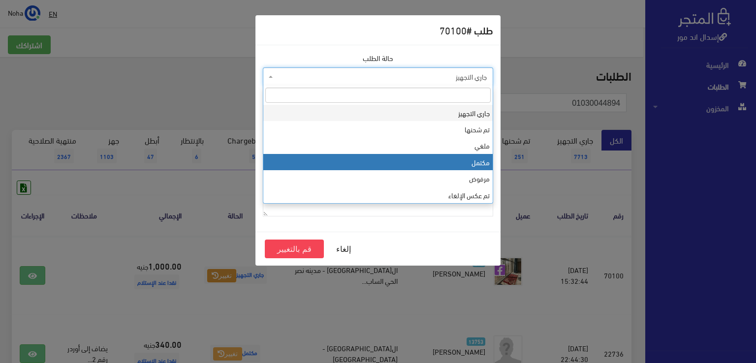
select select "4"
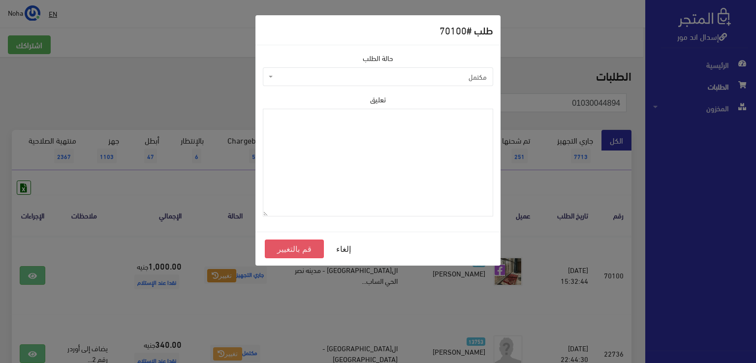
click at [307, 249] on button "قم بالتغيير" at bounding box center [294, 249] width 59 height 19
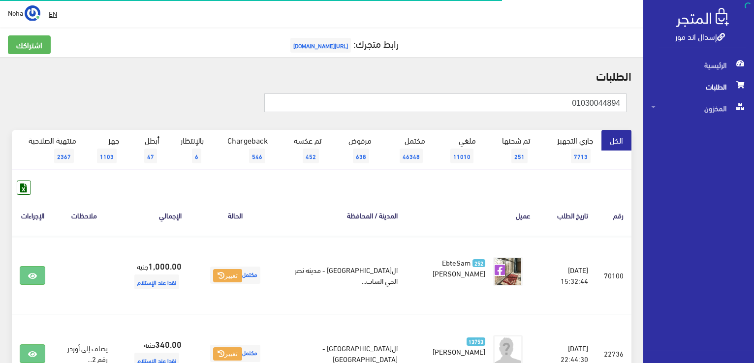
drag, startPoint x: 0, startPoint y: 0, endPoint x: 737, endPoint y: 155, distance: 753.3
click at [753, 140] on html "إسدال اند مور الرئيسية الطلبات" at bounding box center [377, 181] width 754 height 363
type input "01069801486"
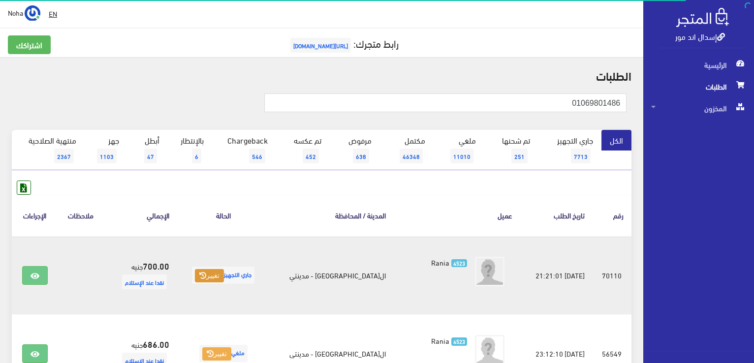
click at [215, 274] on button "تغيير" at bounding box center [209, 276] width 29 height 14
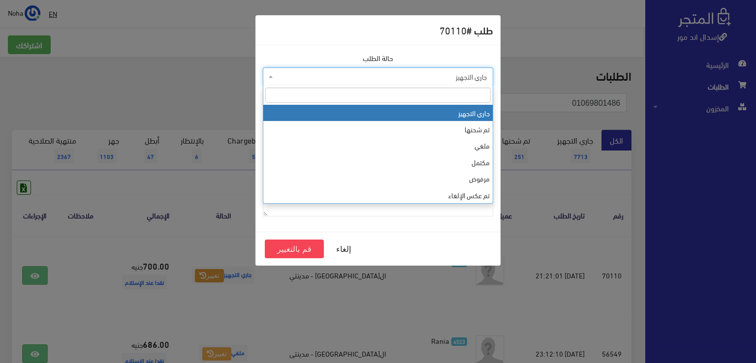
click at [332, 77] on span "جاري التجهيز" at bounding box center [381, 77] width 212 height 10
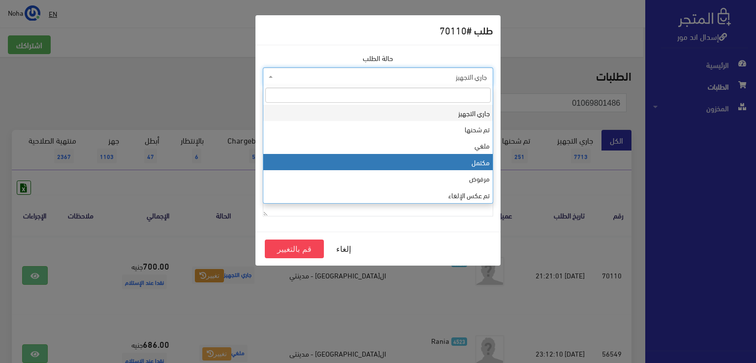
select select "4"
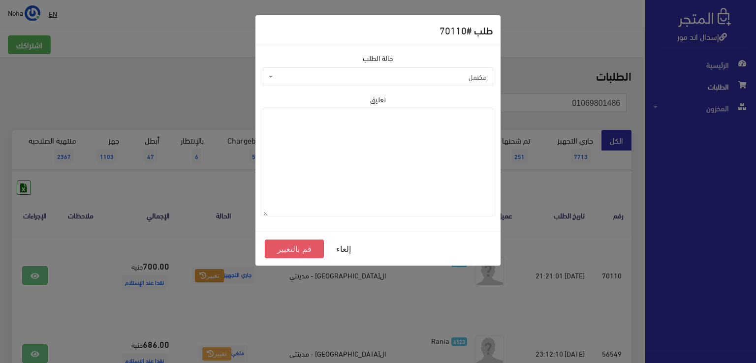
click at [301, 250] on button "قم بالتغيير" at bounding box center [294, 249] width 59 height 19
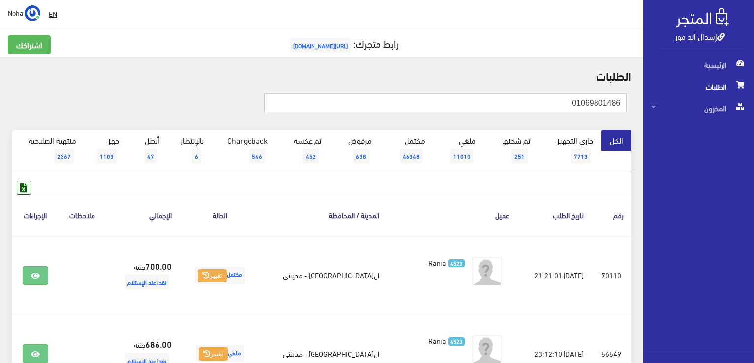
drag, startPoint x: 509, startPoint y: 106, endPoint x: 646, endPoint y: 286, distance: 226.5
click at [748, 289] on div "إسدال اند مور الرئيسية الطلبات المخزون" at bounding box center [377, 275] width 754 height 550
type input "01030040081"
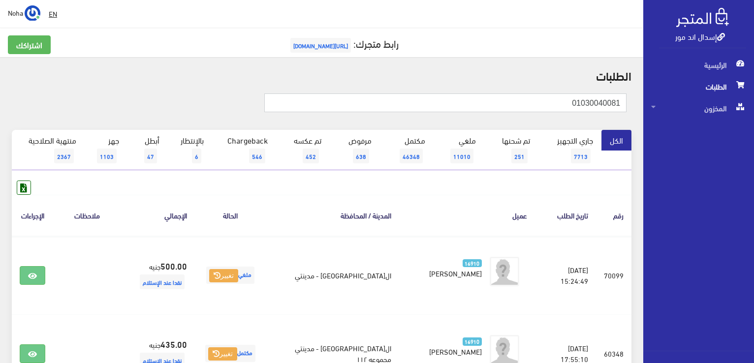
drag, startPoint x: 561, startPoint y: 98, endPoint x: 751, endPoint y: 170, distance: 204.0
click at [753, 171] on html "إسدال اند مور الرئيسية الطلبات" at bounding box center [377, 181] width 754 height 363
type input "01007321873"
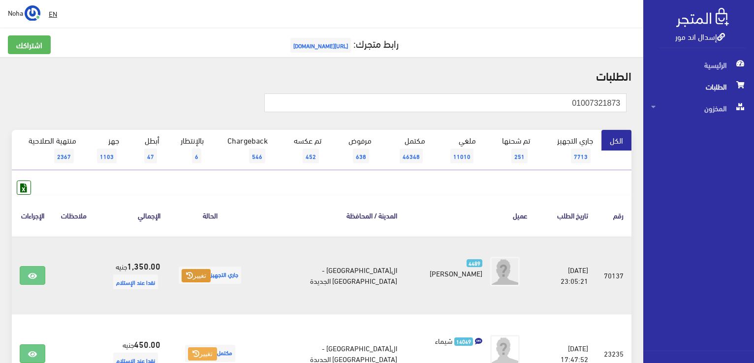
click at [211, 274] on button "تغيير" at bounding box center [196, 276] width 29 height 14
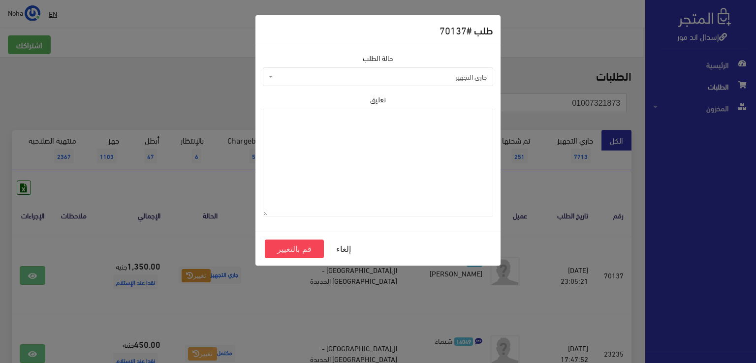
click at [376, 81] on span "جاري التجهيز" at bounding box center [378, 76] width 230 height 19
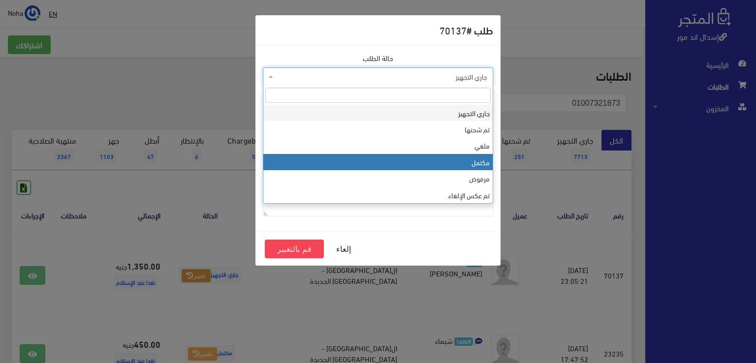
drag, startPoint x: 390, startPoint y: 169, endPoint x: 343, endPoint y: 184, distance: 49.0
select select "4"
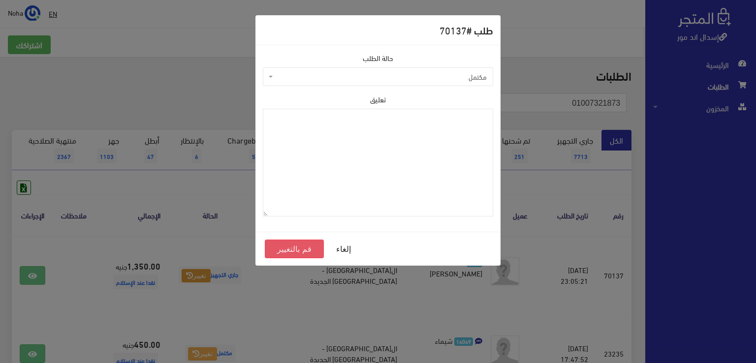
drag, startPoint x: 301, startPoint y: 250, endPoint x: 301, endPoint y: 206, distance: 44.8
click at [302, 249] on button "قم بالتغيير" at bounding box center [294, 249] width 59 height 19
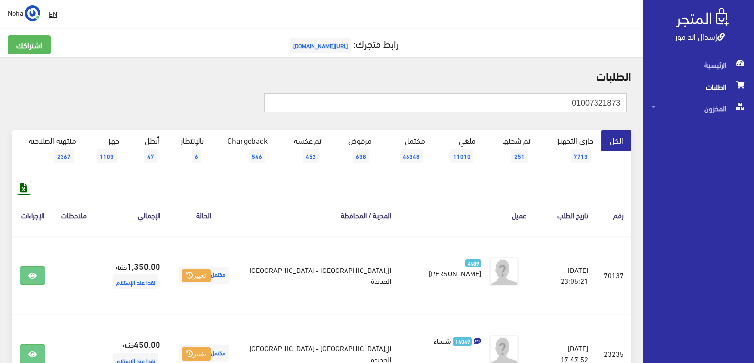
drag, startPoint x: 565, startPoint y: 101, endPoint x: 755, endPoint y: 122, distance: 191.5
click at [753, 122] on html "إسدال اند مور الرئيسية الطلبات" at bounding box center [377, 181] width 754 height 363
